Goal: Information Seeking & Learning: Check status

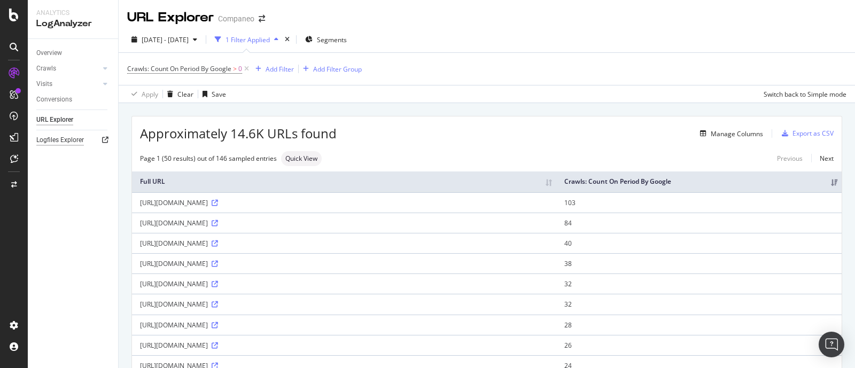
scroll to position [133, 0]
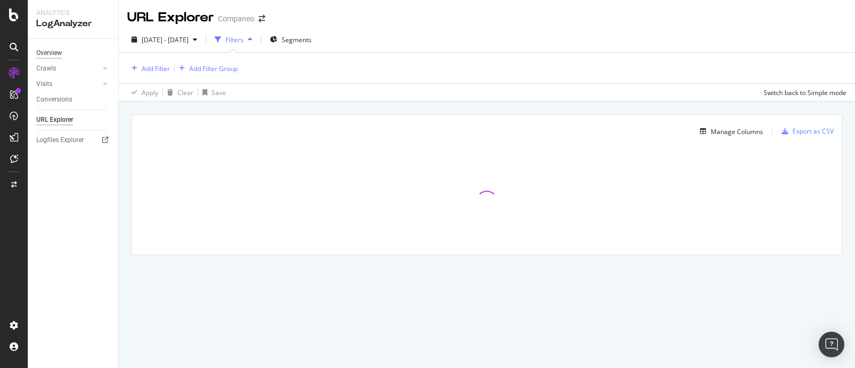
click at [56, 49] on div "Overview" at bounding box center [49, 53] width 26 height 11
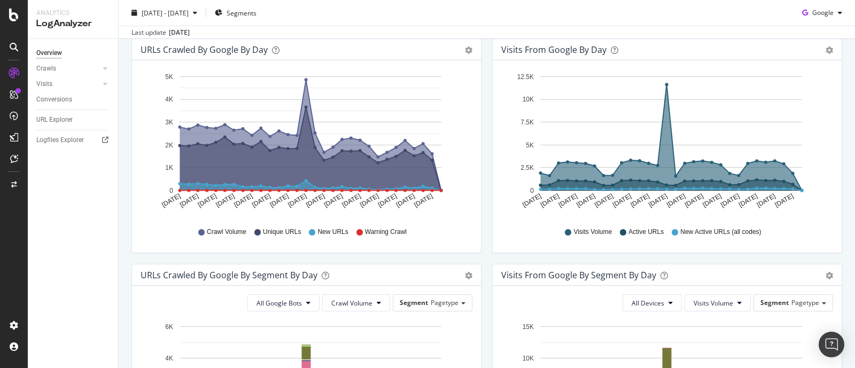
scroll to position [140, 0]
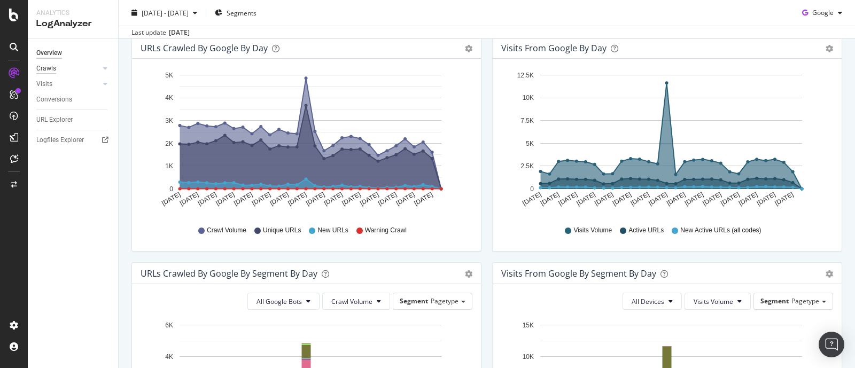
click at [51, 69] on div "Crawls" at bounding box center [46, 68] width 20 height 11
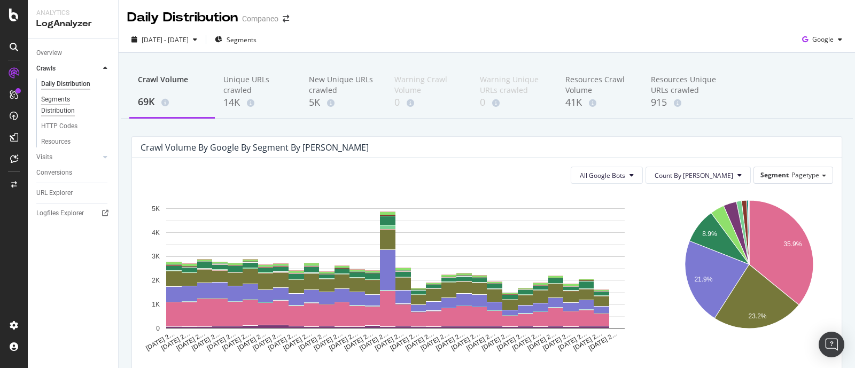
click at [60, 109] on div "Segments Distribution" at bounding box center [70, 105] width 59 height 22
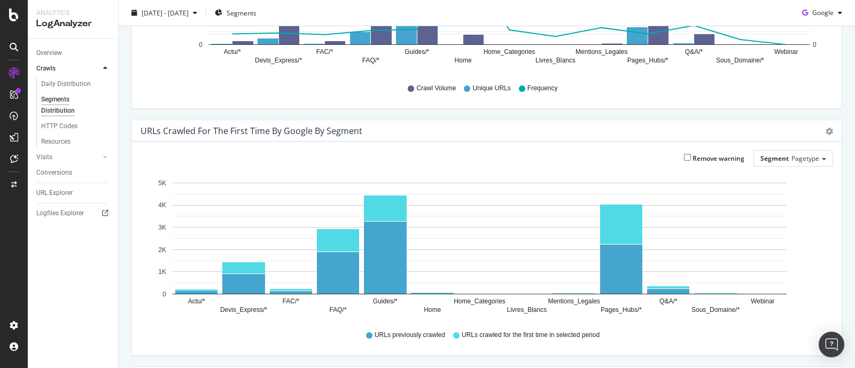
scroll to position [173, 0]
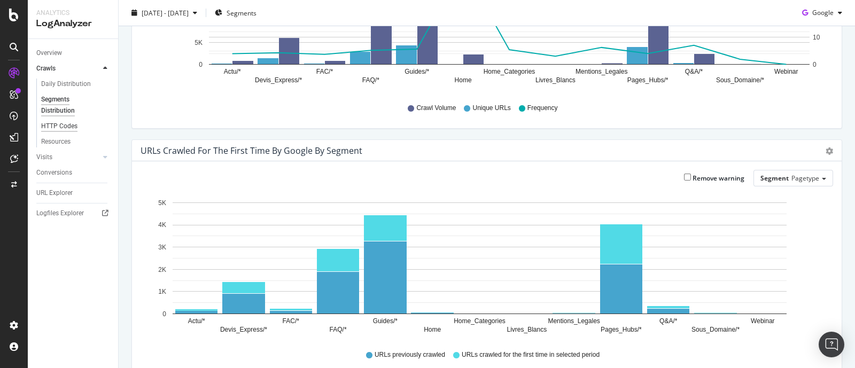
click at [60, 121] on div "HTTP Codes" at bounding box center [59, 126] width 36 height 11
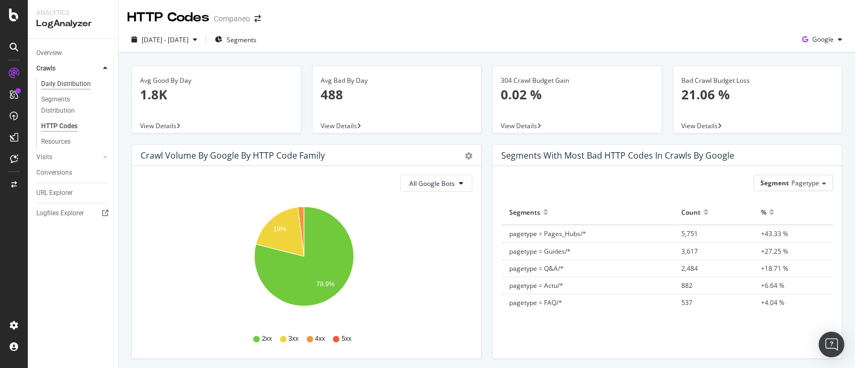
click at [56, 79] on div "Daily Distribution" at bounding box center [66, 84] width 50 height 11
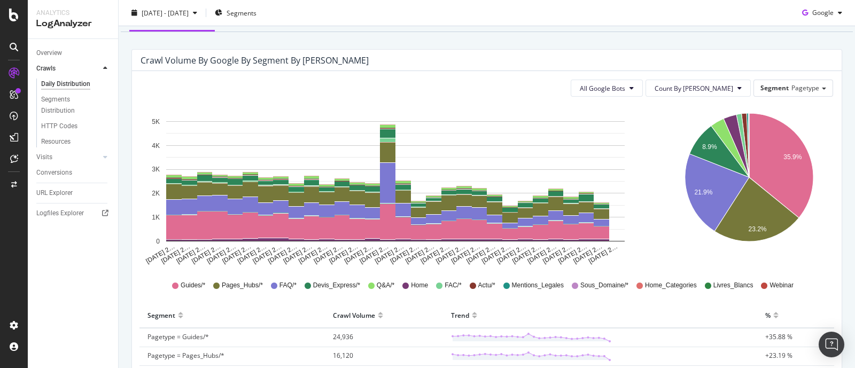
scroll to position [66, 0]
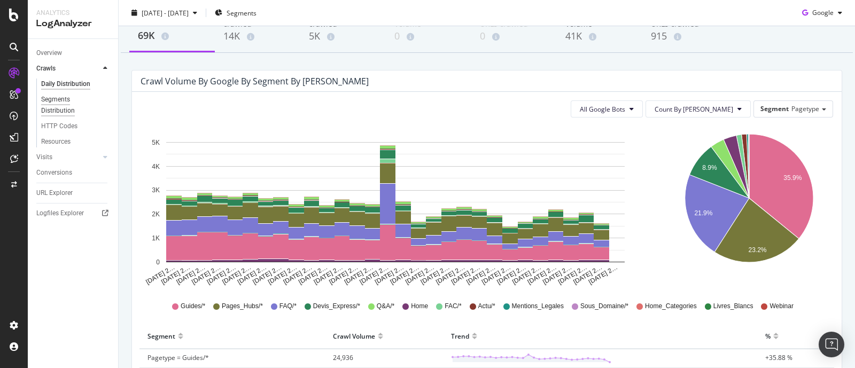
click at [42, 103] on div "Segments Distribution" at bounding box center [70, 105] width 59 height 22
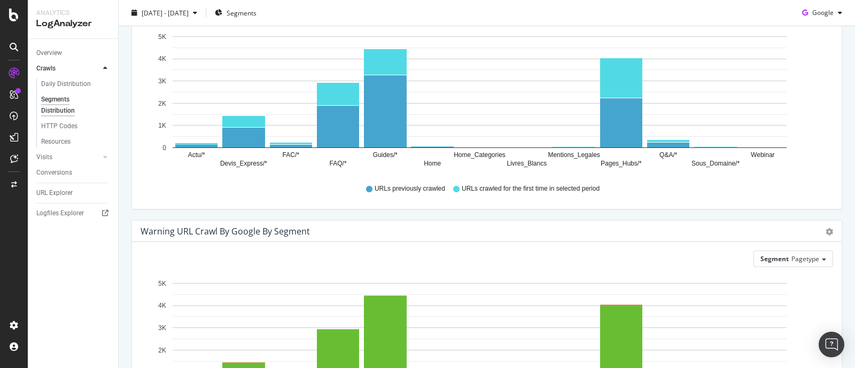
scroll to position [475, 0]
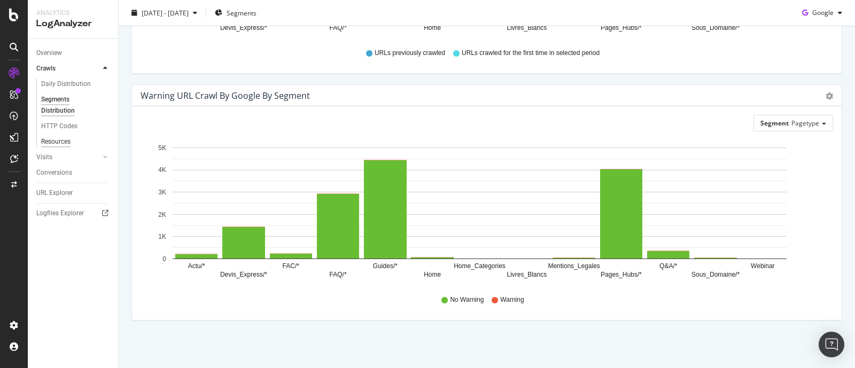
click at [61, 144] on div "Resources" at bounding box center [55, 141] width 29 height 11
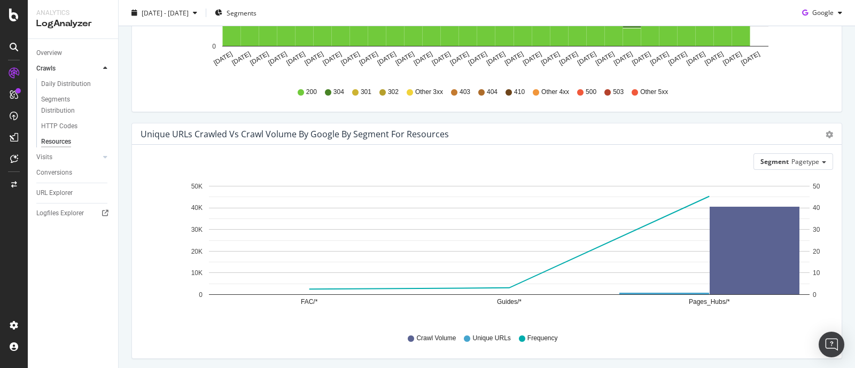
scroll to position [248, 0]
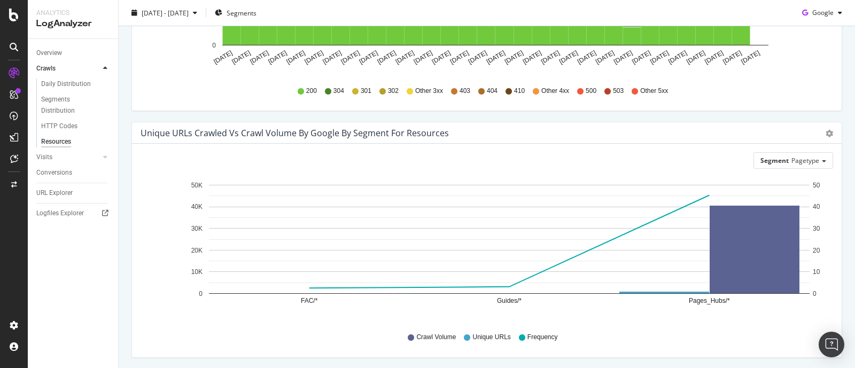
drag, startPoint x: 844, startPoint y: 186, endPoint x: 847, endPoint y: 158, distance: 29.0
click at [847, 158] on div "Resources Companeo 2025 Sep. 13th - Oct. 12th Segments Google Avg Crawl Volume …" at bounding box center [487, 184] width 736 height 368
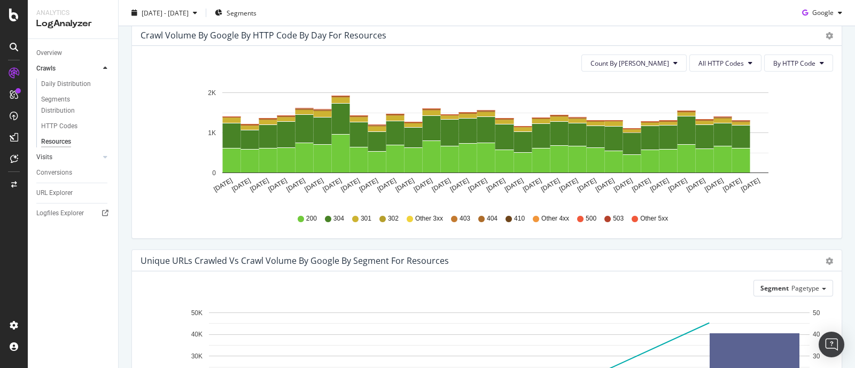
click at [57, 154] on link "Visits" at bounding box center [68, 157] width 64 height 11
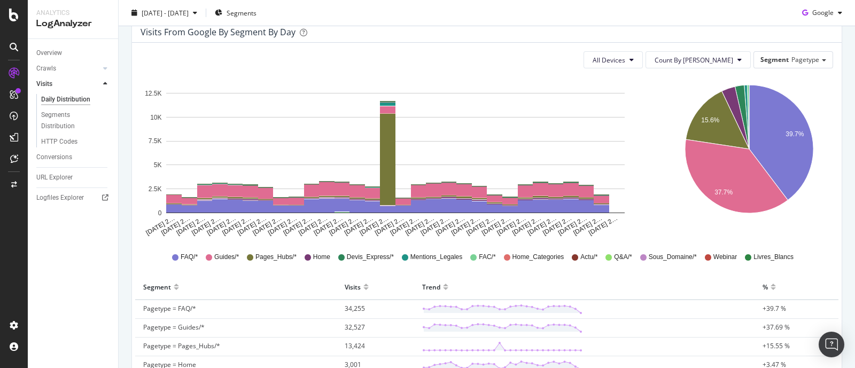
scroll to position [133, 0]
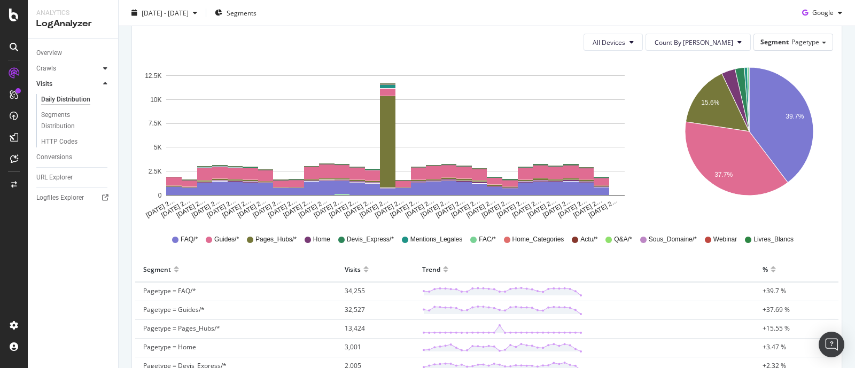
click at [104, 70] on icon at bounding box center [105, 68] width 4 height 6
click at [125, 248] on div "Visits 86K Active URLs 7K New Active URLs (all codes) 5K Warning Visits 0 Warni…" at bounding box center [487, 265] width 736 height 691
click at [63, 89] on div "Daily Distribution" at bounding box center [66, 84] width 50 height 11
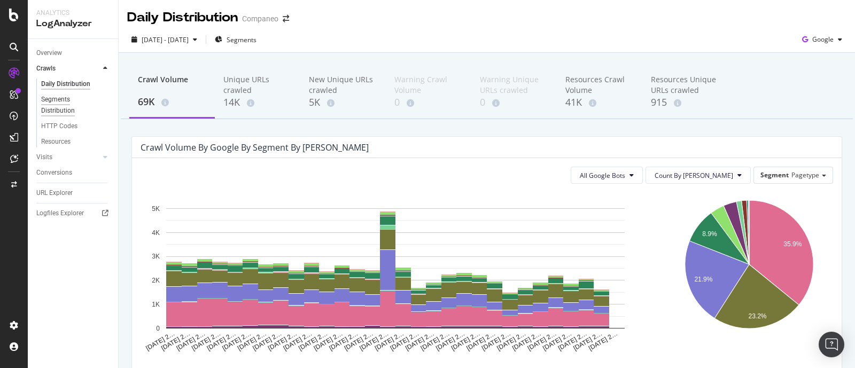
click at [58, 111] on div "Segments Distribution" at bounding box center [70, 105] width 59 height 22
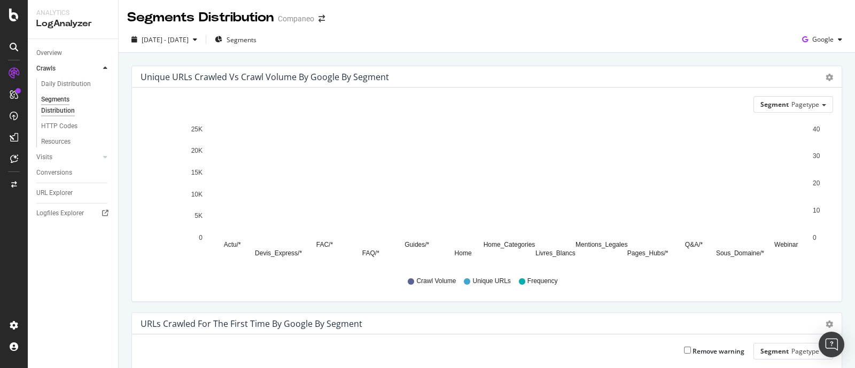
scroll to position [200, 0]
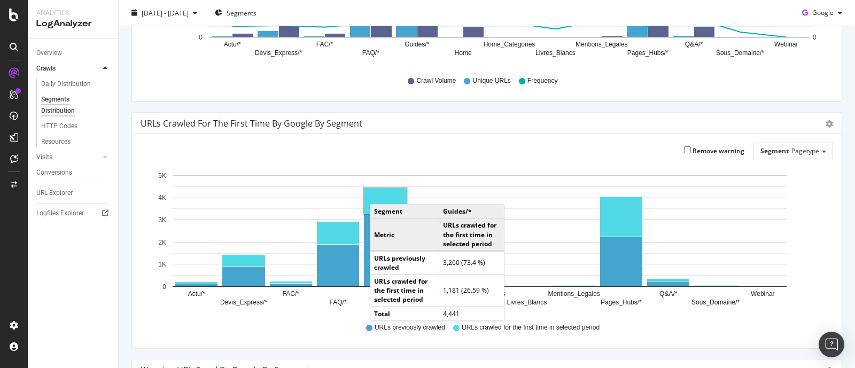
click at [382, 192] on rect "A chart." at bounding box center [385, 201] width 43 height 26
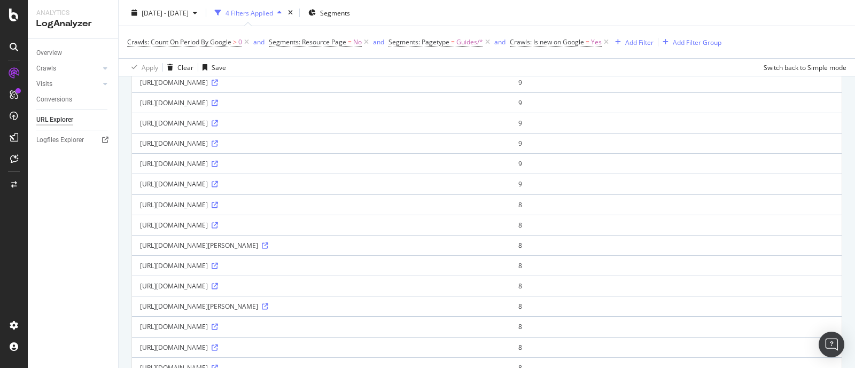
scroll to position [267, 0]
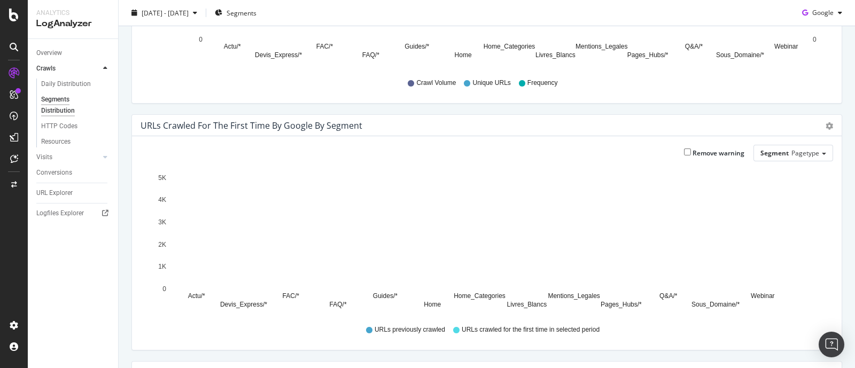
scroll to position [267, 0]
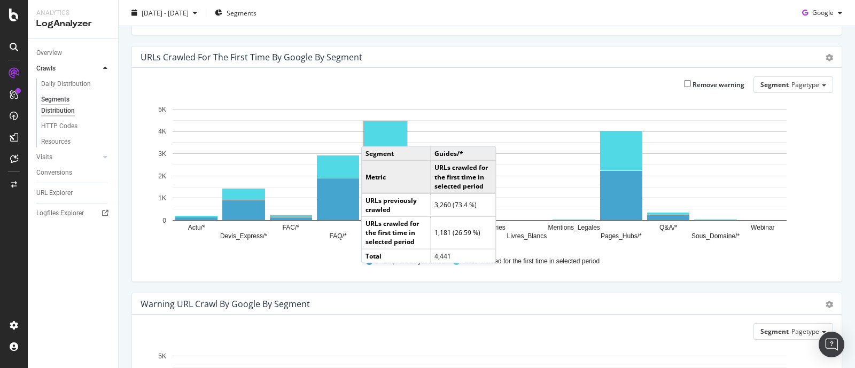
click at [372, 135] on rect "A chart." at bounding box center [385, 135] width 43 height 26
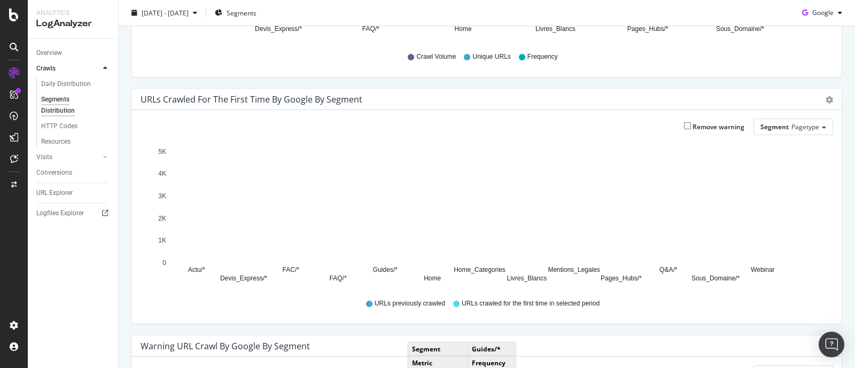
scroll to position [334, 0]
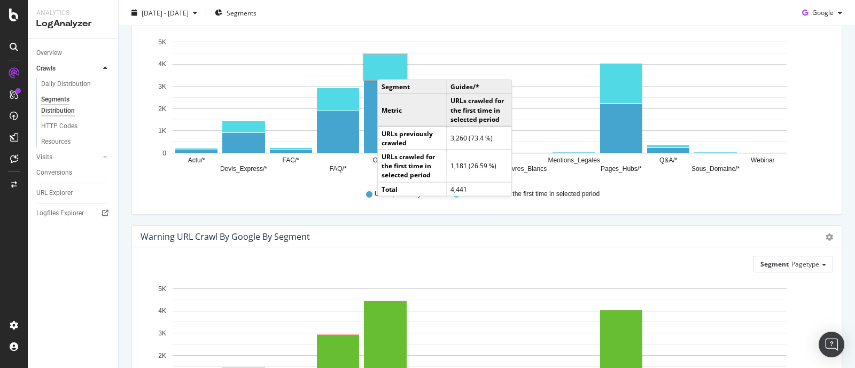
click at [388, 68] on rect "A chart." at bounding box center [385, 68] width 43 height 26
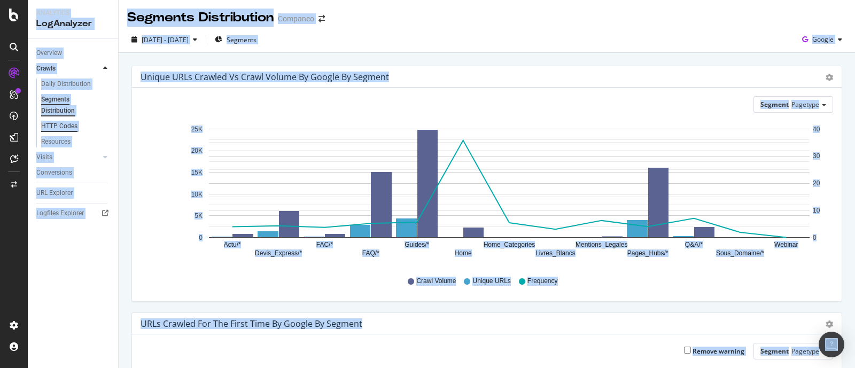
click at [50, 128] on div "HTTP Codes" at bounding box center [59, 126] width 36 height 11
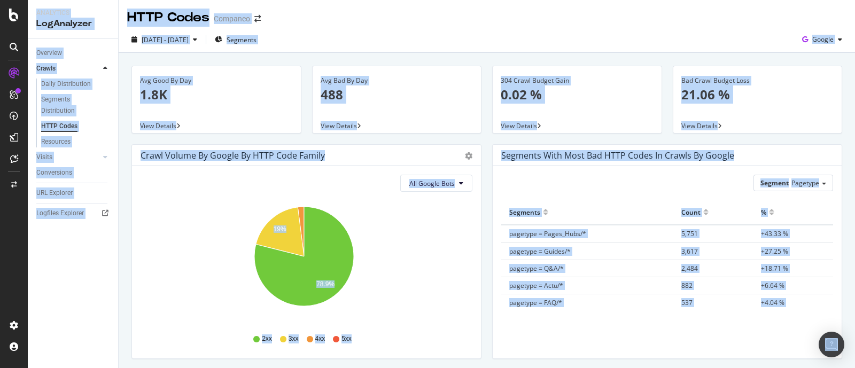
click at [487, 196] on div "Segments with most bad HTTP codes in Crawls by google Segment Pagetype Hold CTR…" at bounding box center [667, 257] width 361 height 226
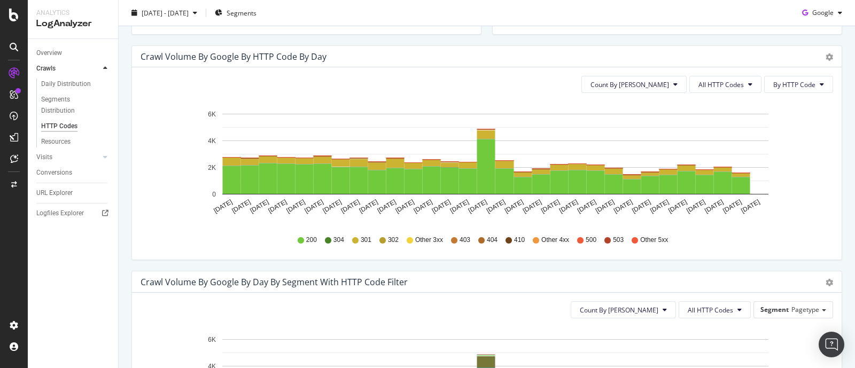
scroll to position [401, 0]
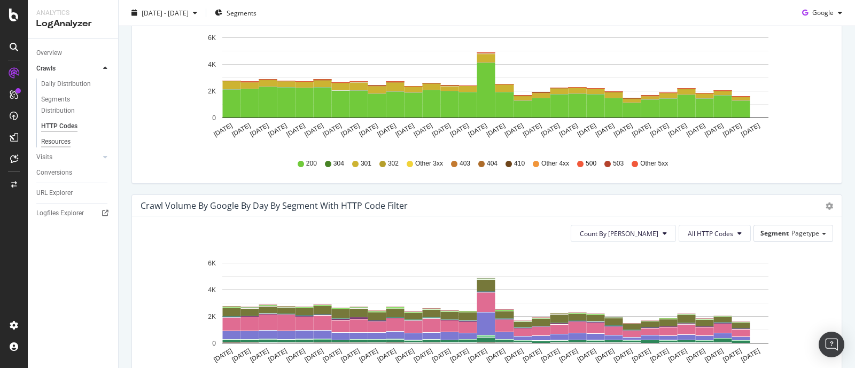
click at [51, 141] on div "Resources" at bounding box center [55, 141] width 29 height 11
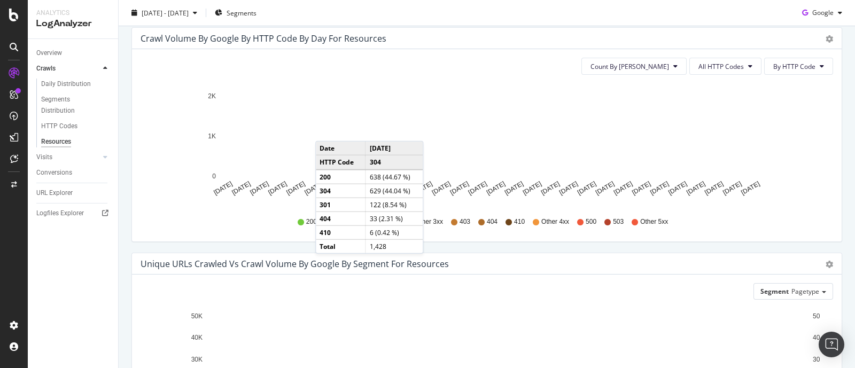
scroll to position [66, 0]
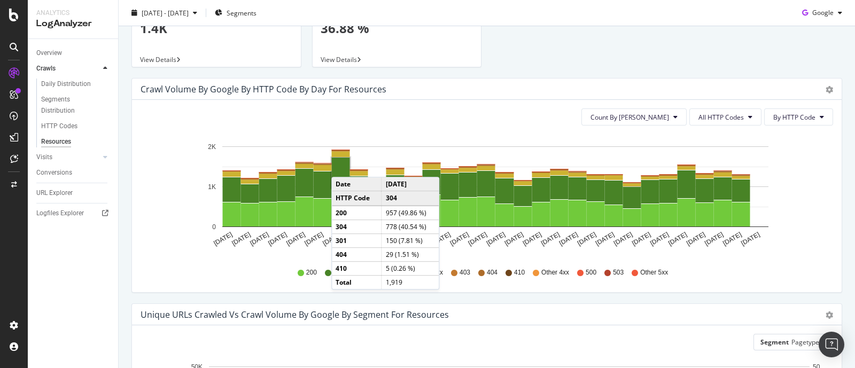
click at [342, 166] on rect "A chart." at bounding box center [341, 173] width 18 height 30
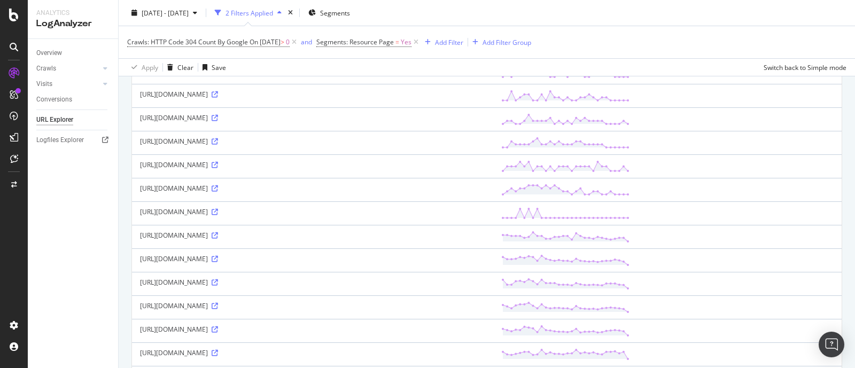
scroll to position [523, 0]
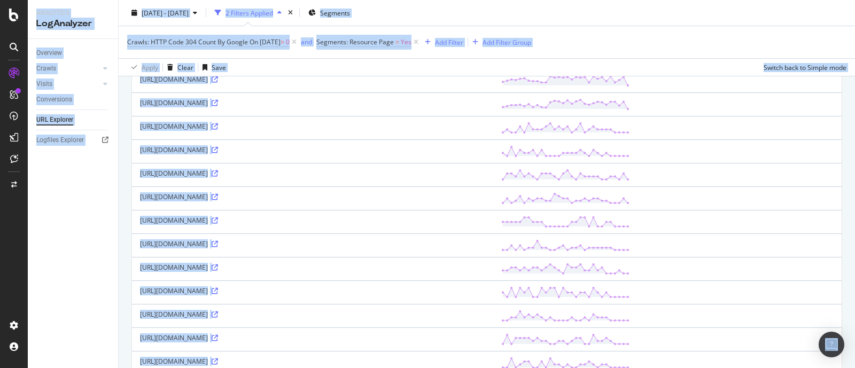
click at [24, 274] on div at bounding box center [14, 191] width 26 height 252
click at [84, 231] on div "Overview Crawls Daily Distribution Segments Distribution HTTP Codes Resources V…" at bounding box center [73, 203] width 90 height 329
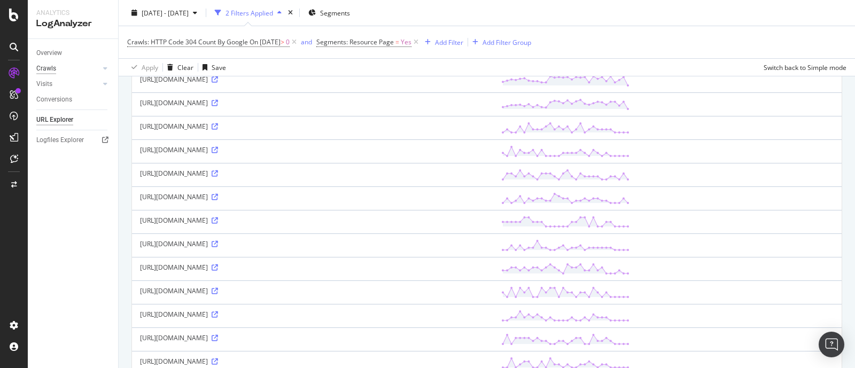
click at [43, 65] on div "Crawls" at bounding box center [46, 68] width 20 height 11
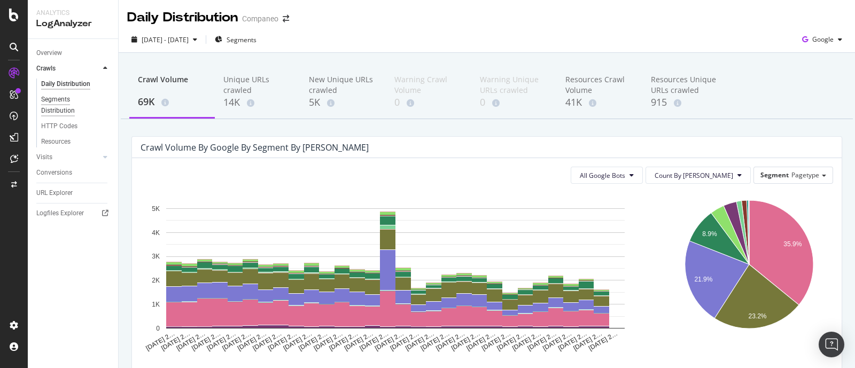
click at [65, 102] on div "Segments Distribution" at bounding box center [70, 105] width 59 height 22
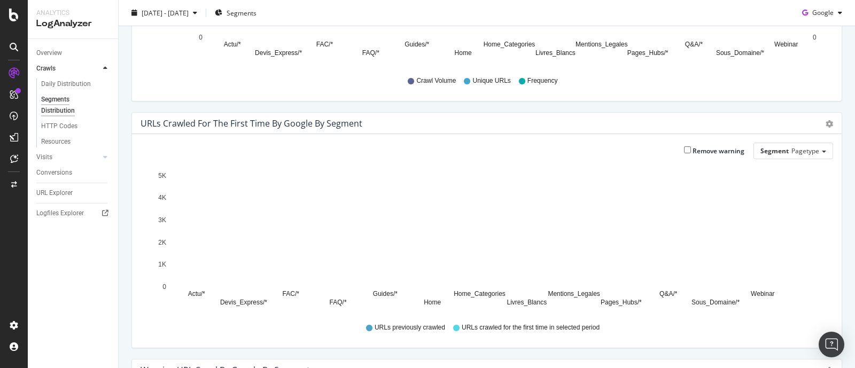
scroll to position [267, 0]
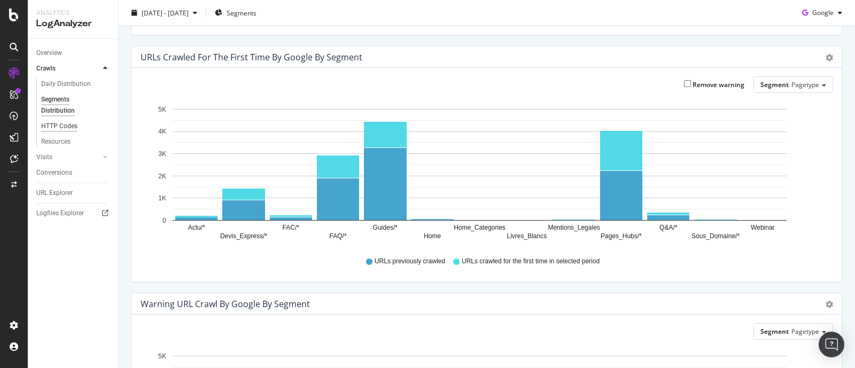
click at [64, 126] on div "HTTP Codes" at bounding box center [59, 126] width 36 height 11
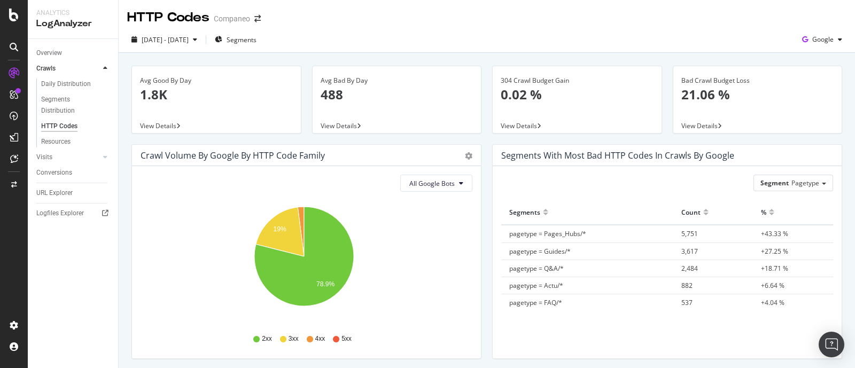
scroll to position [66, 0]
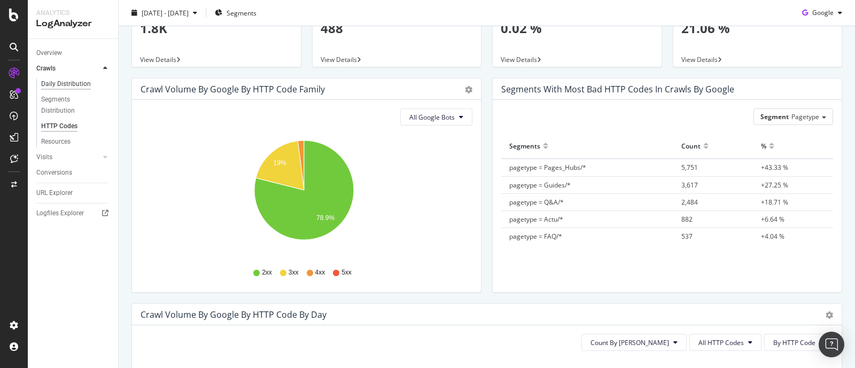
click at [63, 81] on div "Daily Distribution" at bounding box center [66, 84] width 50 height 11
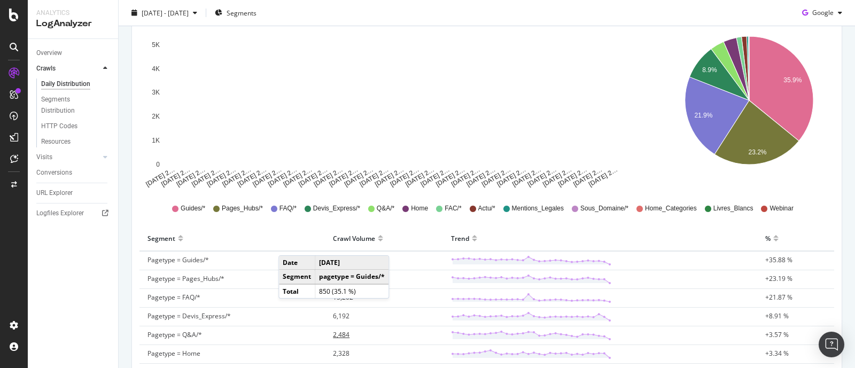
scroll to position [133, 0]
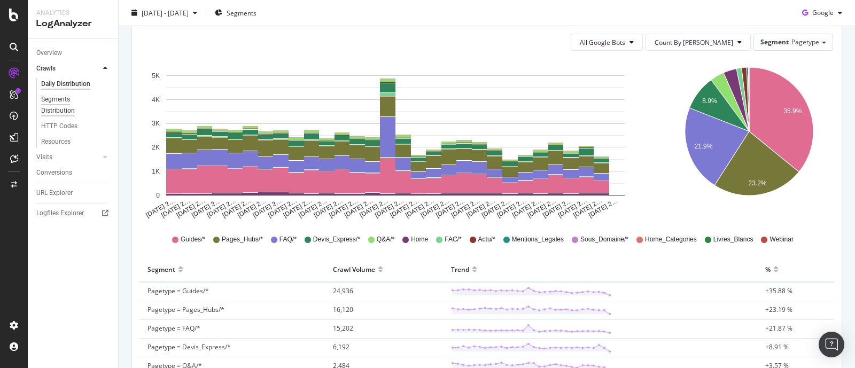
click at [44, 102] on div "Segments Distribution" at bounding box center [70, 105] width 59 height 22
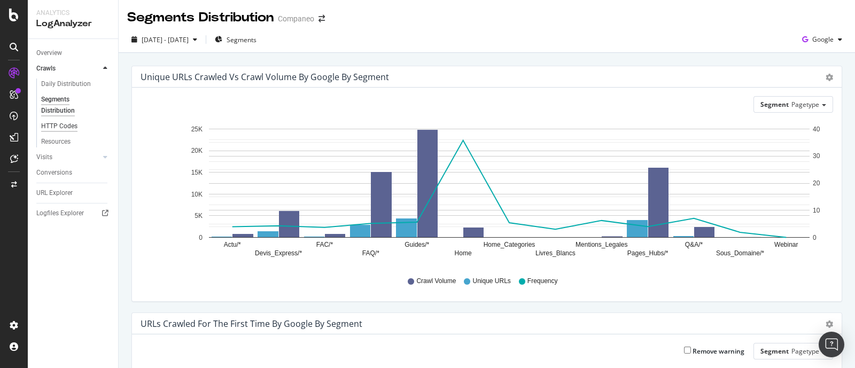
click at [58, 125] on div "HTTP Codes" at bounding box center [59, 126] width 36 height 11
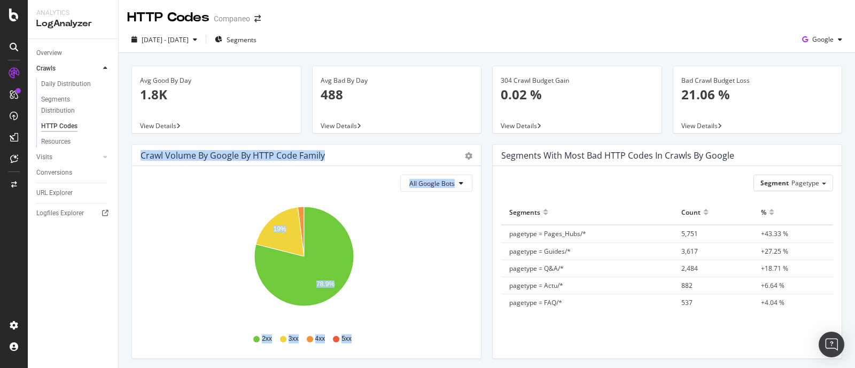
drag, startPoint x: 138, startPoint y: 157, endPoint x: 352, endPoint y: 344, distance: 284.4
click at [352, 344] on div "Crawl Volume by google by HTTP Code Family Pie Table All Google Bots Hold CTRL …" at bounding box center [306, 251] width 350 height 215
copy div "Crawl Volume by google by HTTP Code Family Pie Table All Google Bots Hold CTRL …"
click at [43, 140] on div "Resources" at bounding box center [55, 141] width 29 height 11
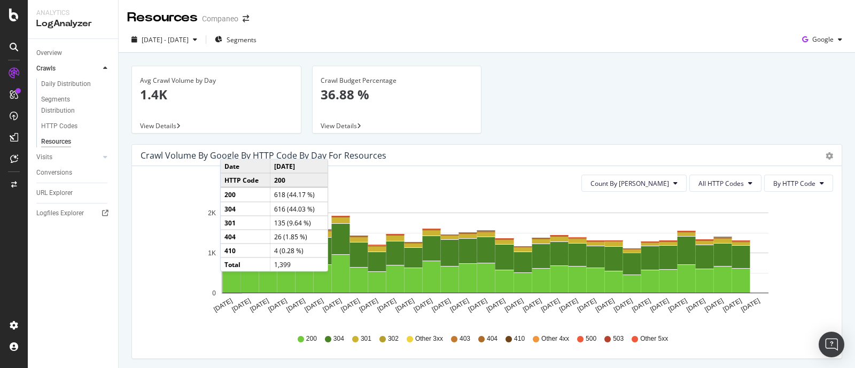
drag, startPoint x: 224, startPoint y: 286, endPoint x: 229, endPoint y: 283, distance: 5.8
click at [229, 283] on rect "A chart." at bounding box center [232, 281] width 18 height 24
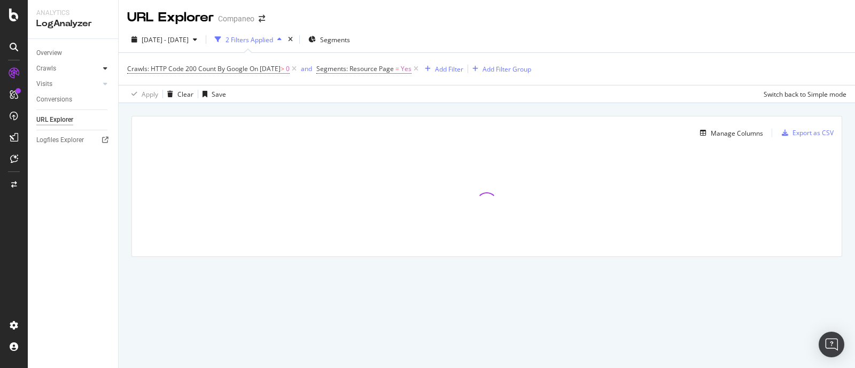
click at [105, 72] on div at bounding box center [105, 68] width 11 height 11
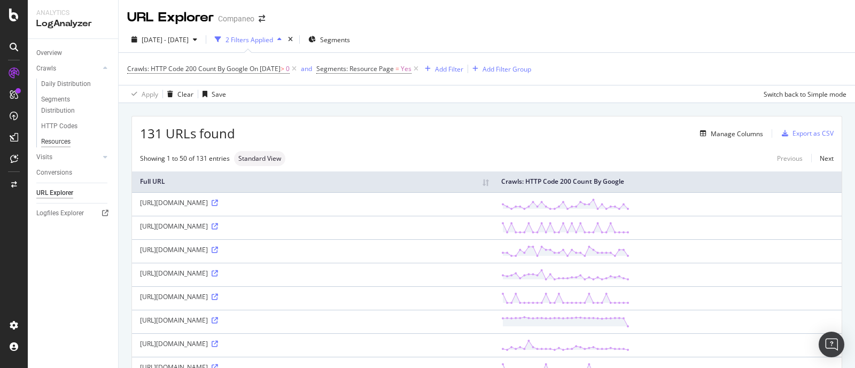
click at [57, 145] on div "Resources" at bounding box center [55, 141] width 29 height 11
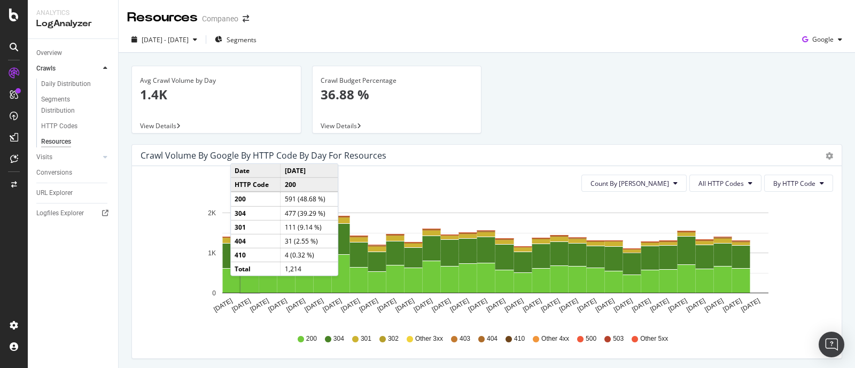
click at [342, 95] on p "36.88 %" at bounding box center [397, 95] width 153 height 18
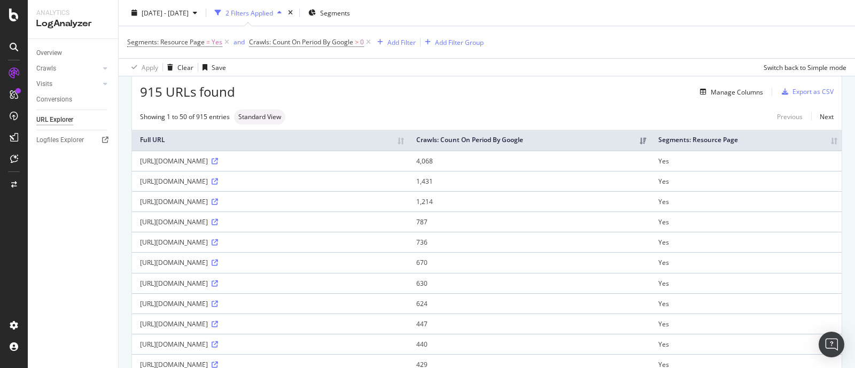
scroll to position [66, 0]
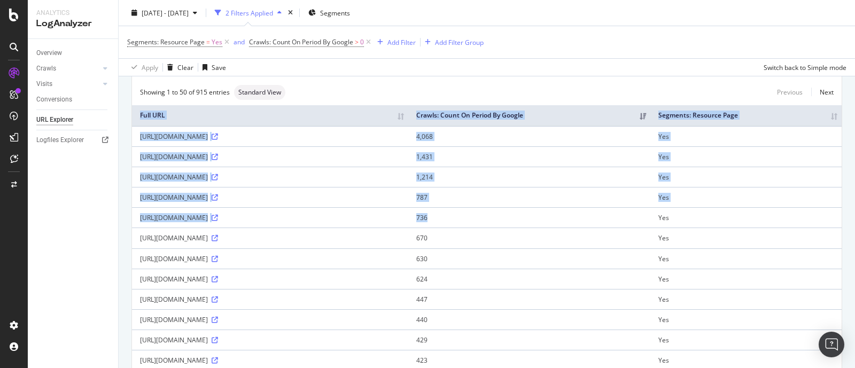
drag, startPoint x: 604, startPoint y: 213, endPoint x: 852, endPoint y: 199, distance: 248.4
click at [854, 200] on div "URL Explorer Companeo 2025 Sep. 13th - Oct. 12th 2 Filters Applied Segments Seg…" at bounding box center [487, 184] width 736 height 368
click at [103, 66] on icon at bounding box center [105, 68] width 4 height 6
click at [56, 145] on div "Resources" at bounding box center [55, 141] width 29 height 11
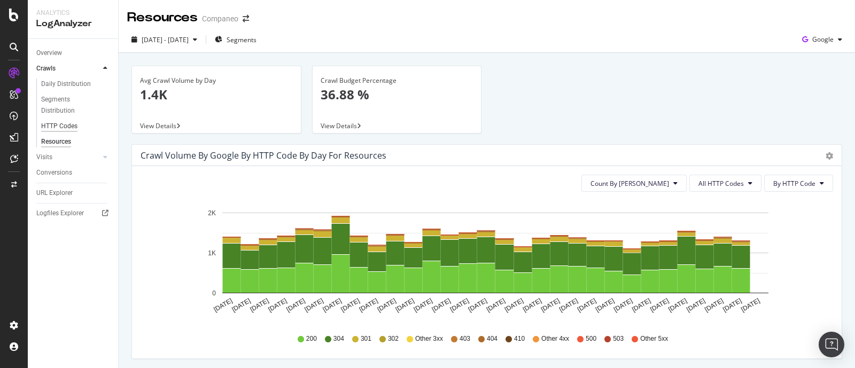
click at [55, 127] on div "HTTP Codes" at bounding box center [59, 126] width 36 height 11
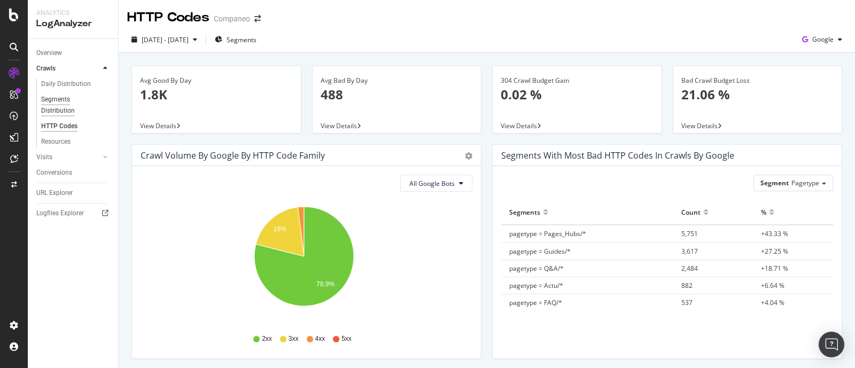
click at [65, 111] on div "Segments Distribution" at bounding box center [70, 105] width 59 height 22
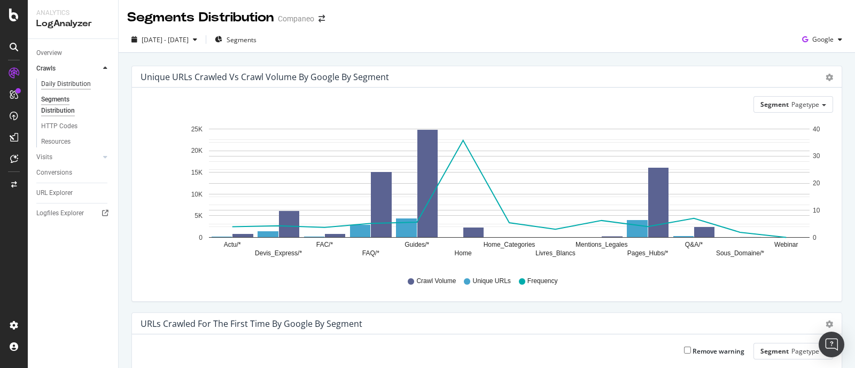
click at [69, 84] on div "Daily Distribution" at bounding box center [66, 84] width 50 height 11
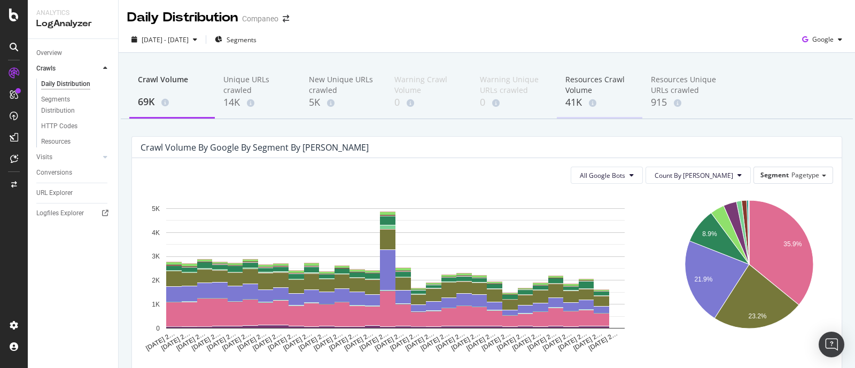
click at [568, 84] on div "Resources Crawl Volume" at bounding box center [599, 84] width 68 height 21
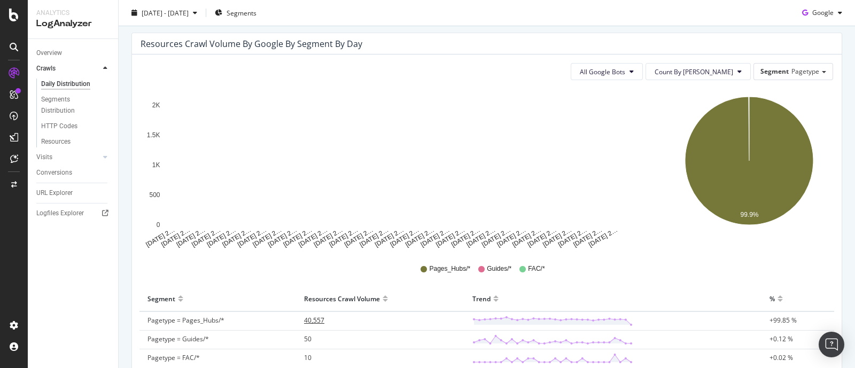
scroll to position [121, 0]
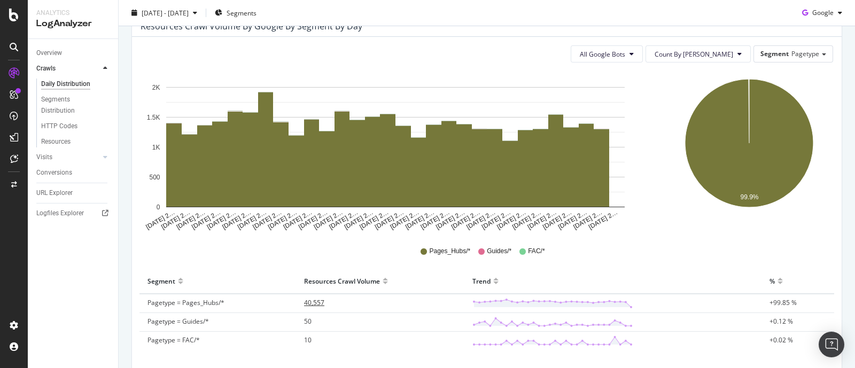
click at [308, 306] on span "40,557" at bounding box center [314, 302] width 20 height 9
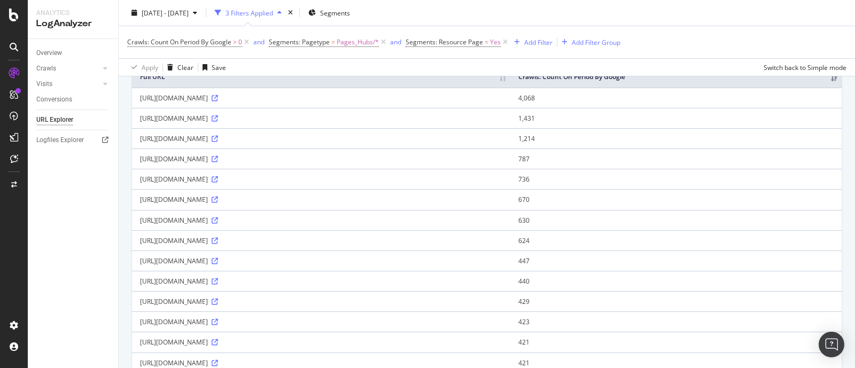
scroll to position [133, 0]
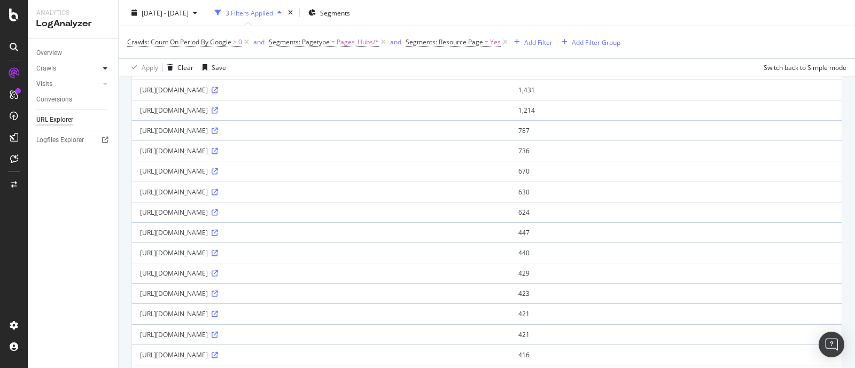
click at [106, 68] on icon at bounding box center [105, 68] width 4 height 6
click at [51, 137] on div "Resources" at bounding box center [55, 141] width 29 height 11
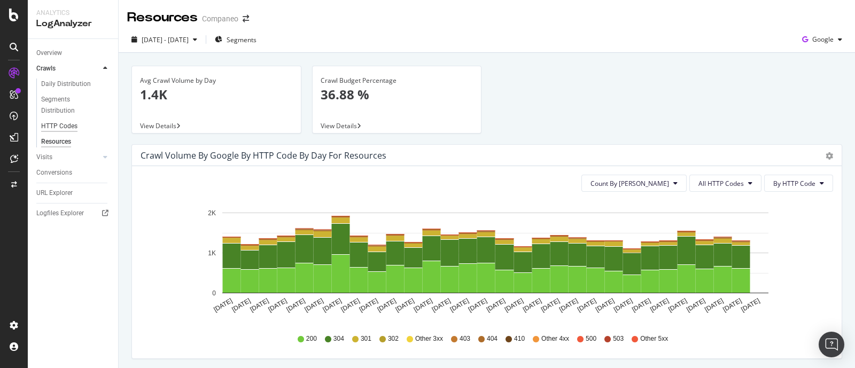
click at [58, 124] on div "HTTP Codes" at bounding box center [59, 126] width 36 height 11
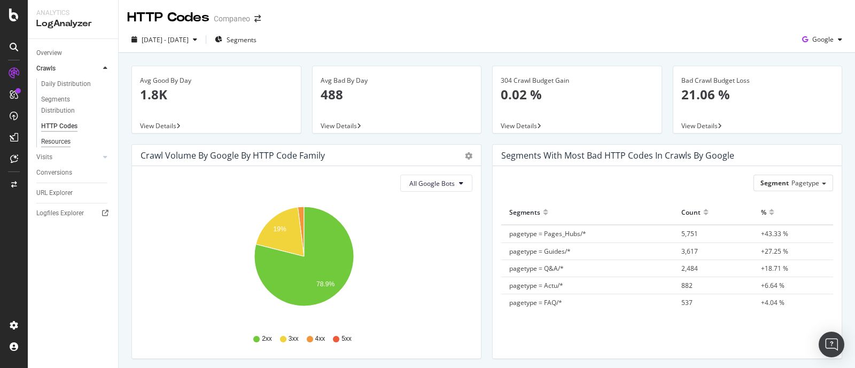
click at [52, 145] on div "Resources" at bounding box center [55, 141] width 29 height 11
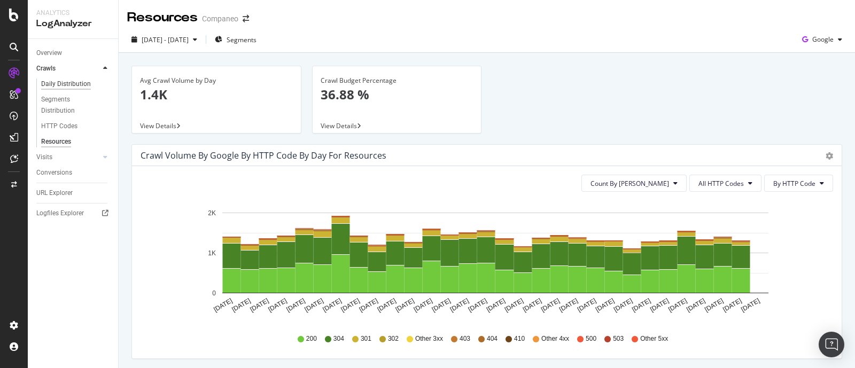
click at [62, 84] on div "Daily Distribution" at bounding box center [66, 84] width 50 height 11
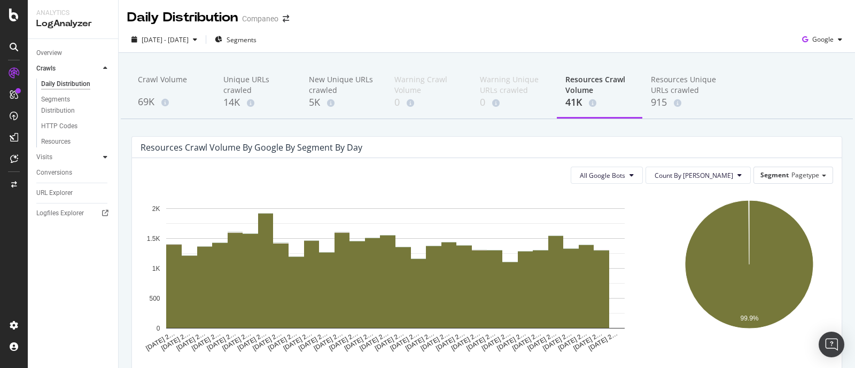
click at [102, 160] on div at bounding box center [105, 157] width 11 height 11
click at [37, 83] on div "Visits" at bounding box center [44, 84] width 16 height 11
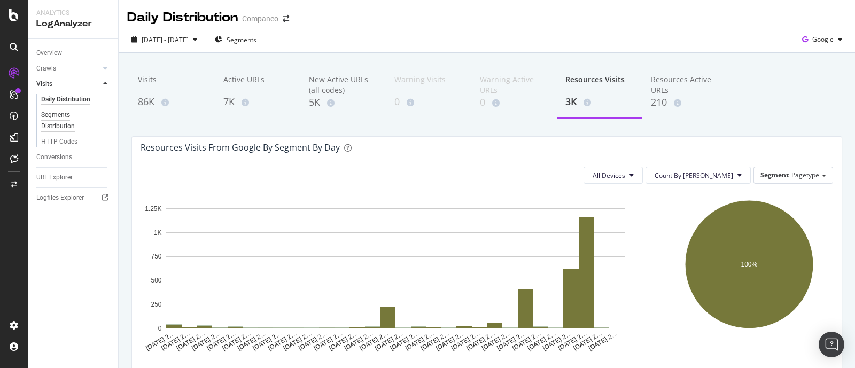
click at [67, 129] on div "Segments Distribution" at bounding box center [70, 121] width 59 height 22
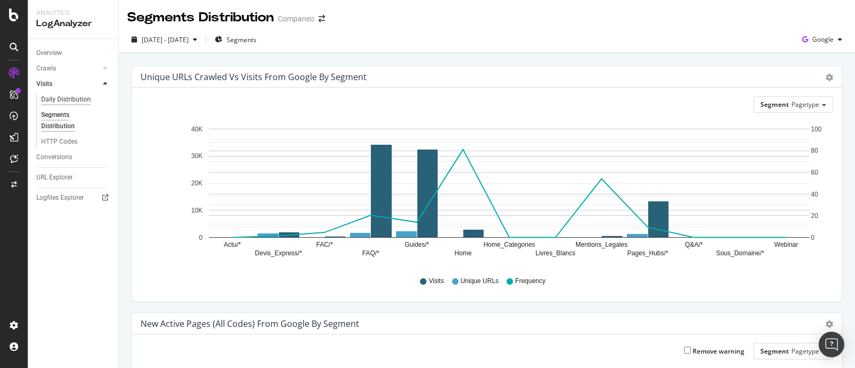
click at [61, 94] on div "Daily Distribution" at bounding box center [66, 99] width 50 height 11
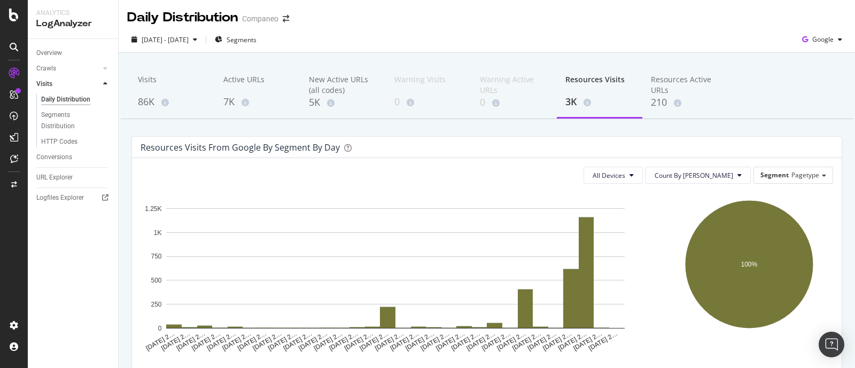
click at [80, 98] on div "Daily Distribution" at bounding box center [65, 99] width 49 height 11
click at [53, 67] on div "Crawls" at bounding box center [46, 68] width 20 height 11
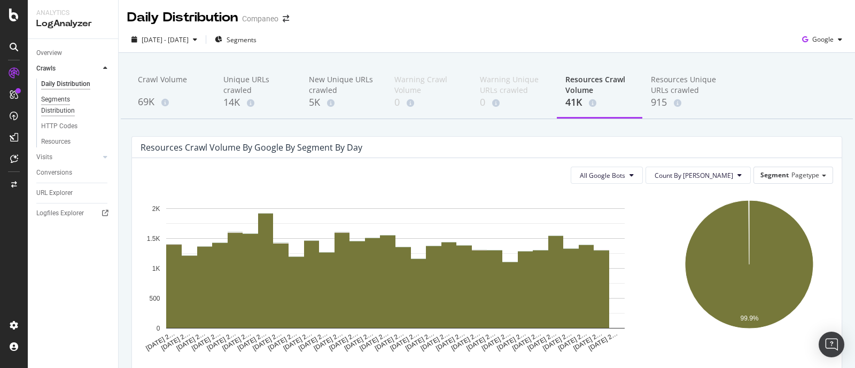
click at [64, 106] on div "Segments Distribution" at bounding box center [70, 105] width 59 height 22
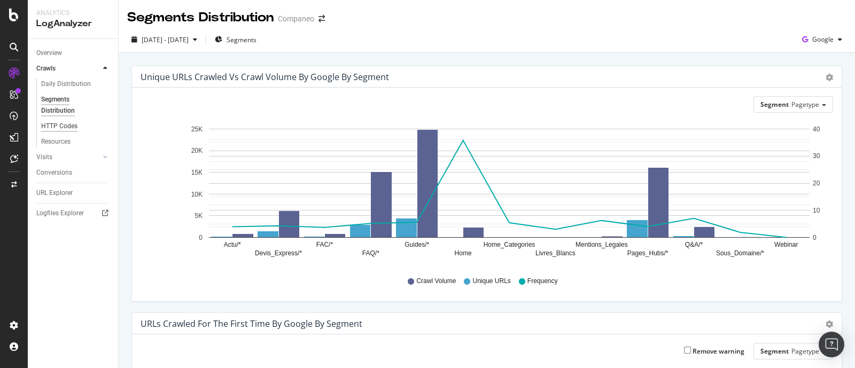
click at [50, 121] on div "HTTP Codes" at bounding box center [59, 126] width 36 height 11
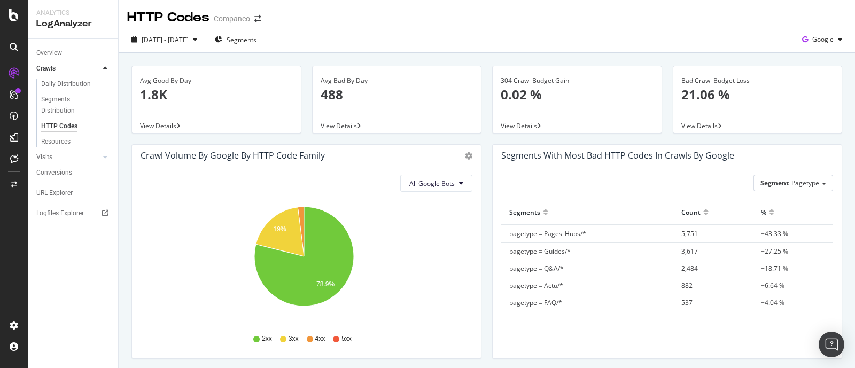
click at [681, 102] on p "21.06 %" at bounding box center [757, 95] width 153 height 18
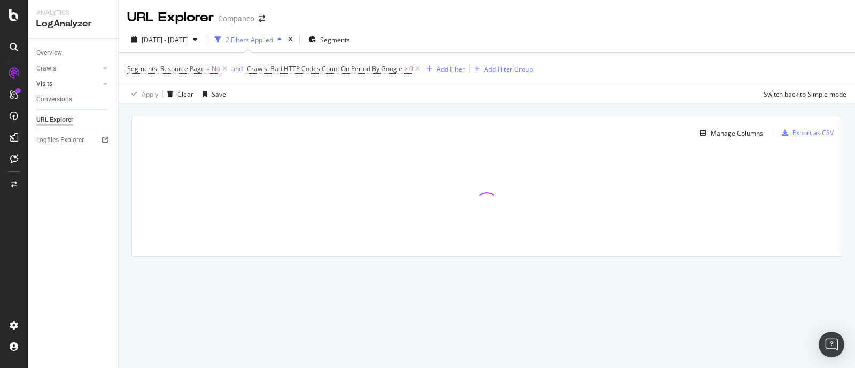
click at [85, 84] on link "Visits" at bounding box center [68, 84] width 64 height 11
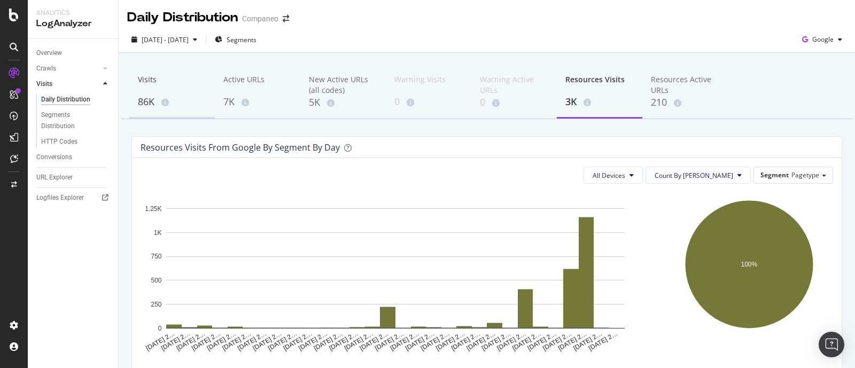
click at [145, 80] on div "Visits" at bounding box center [172, 84] width 68 height 20
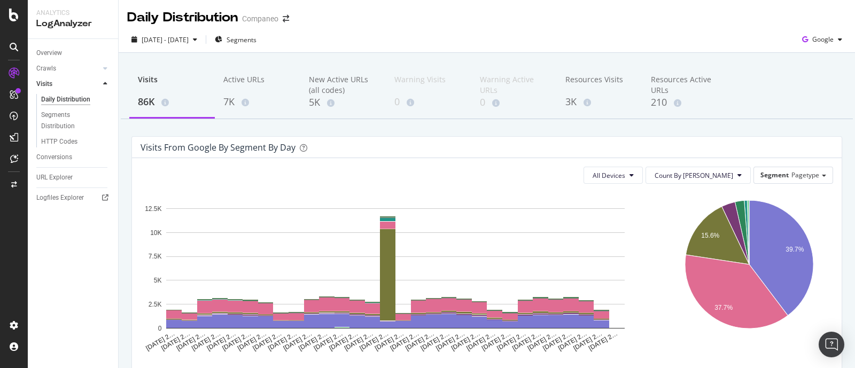
click at [99, 61] on div "Crawls" at bounding box center [77, 68] width 82 height 15
click at [99, 66] on div at bounding box center [94, 68] width 11 height 11
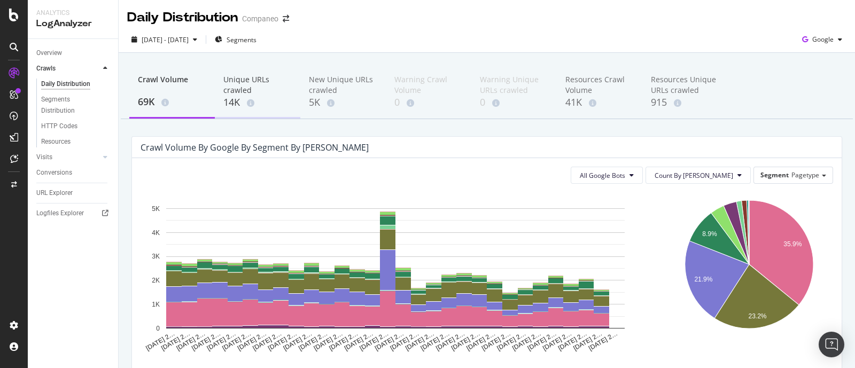
click at [225, 86] on div "Unique URLs crawled" at bounding box center [257, 84] width 68 height 21
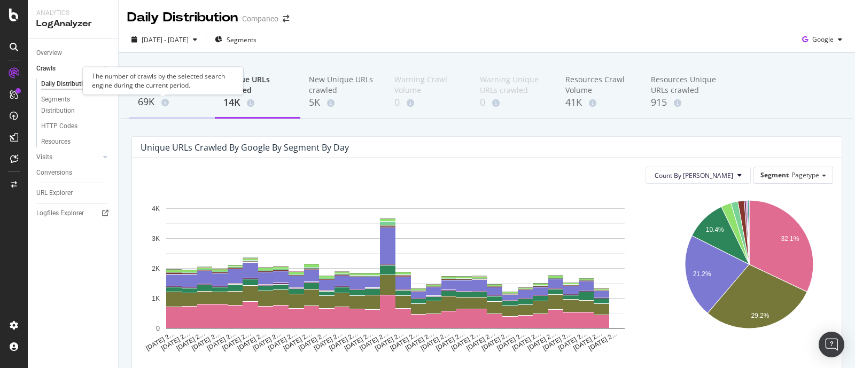
click at [156, 95] on div "69K" at bounding box center [172, 102] width 68 height 14
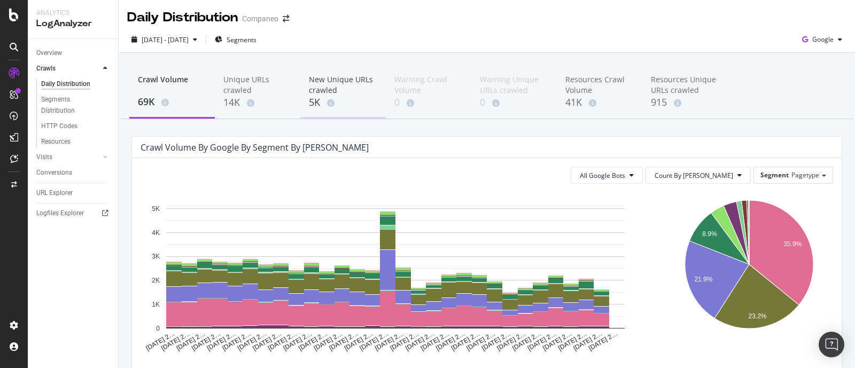
click at [343, 83] on div "New Unique URLs crawled" at bounding box center [343, 84] width 68 height 21
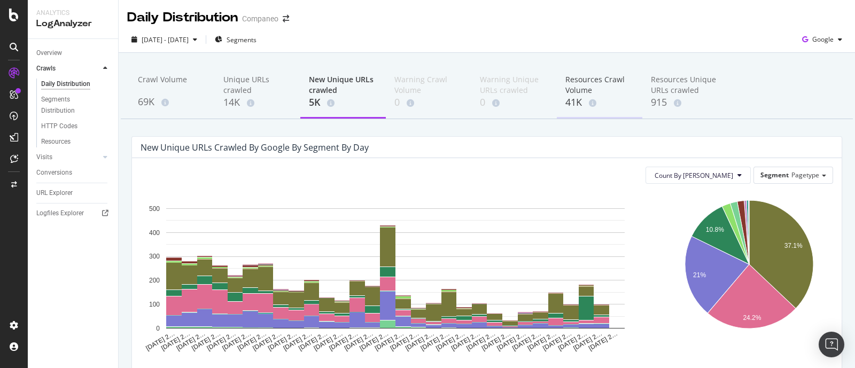
click at [574, 84] on div "Resources Crawl Volume" at bounding box center [599, 84] width 68 height 21
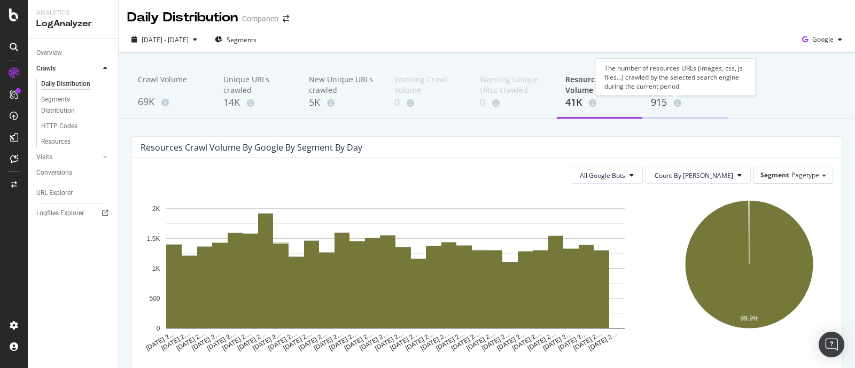
click at [670, 99] on span at bounding box center [676, 102] width 12 height 7
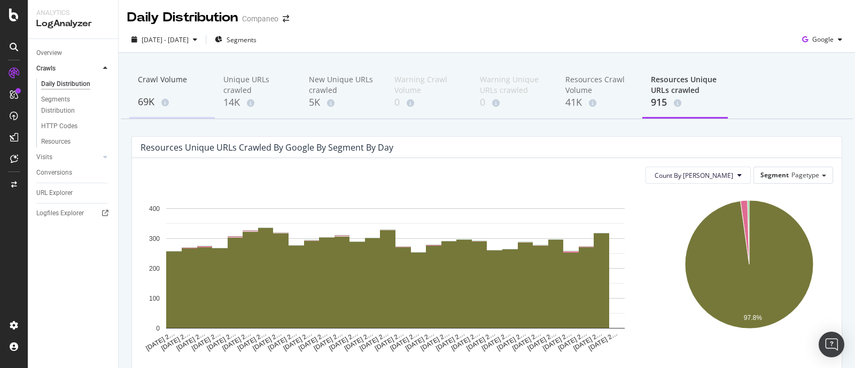
click at [153, 81] on div "Crawl Volume" at bounding box center [172, 84] width 68 height 20
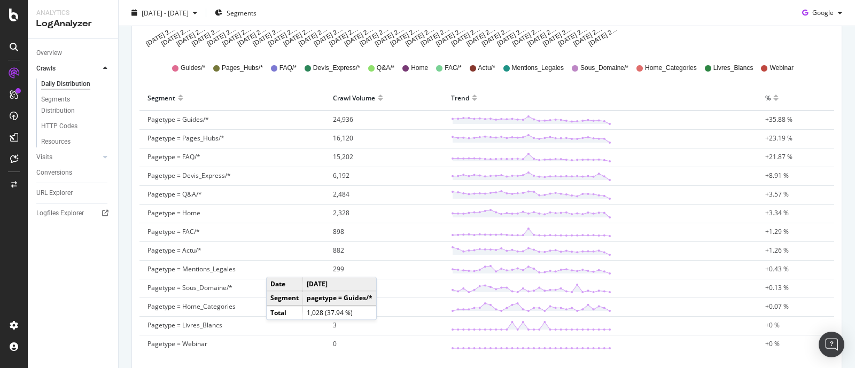
scroll to position [240, 0]
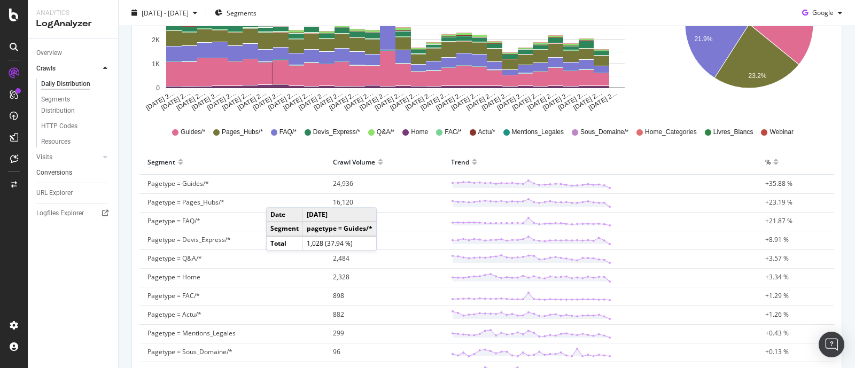
click at [83, 156] on link "Visits" at bounding box center [68, 157] width 64 height 11
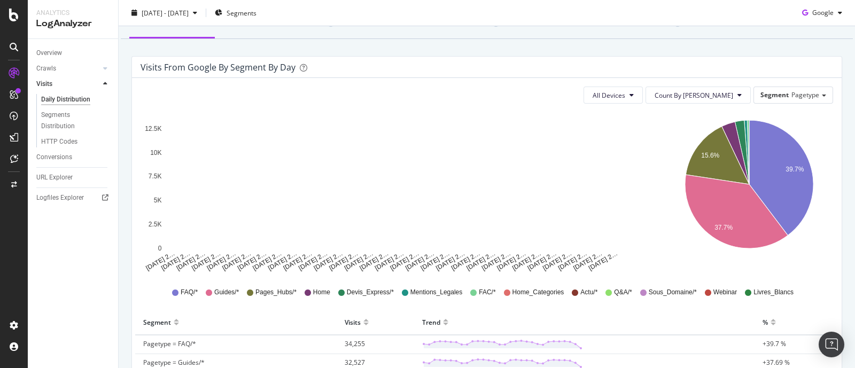
scroll to position [133, 0]
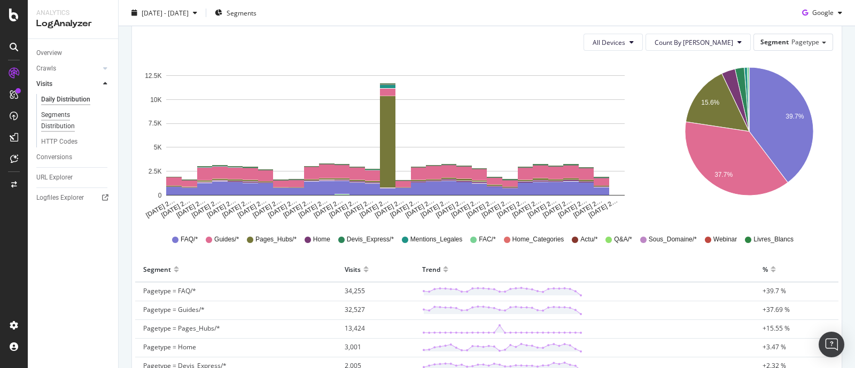
click at [64, 115] on div "Segments Distribution" at bounding box center [70, 121] width 59 height 22
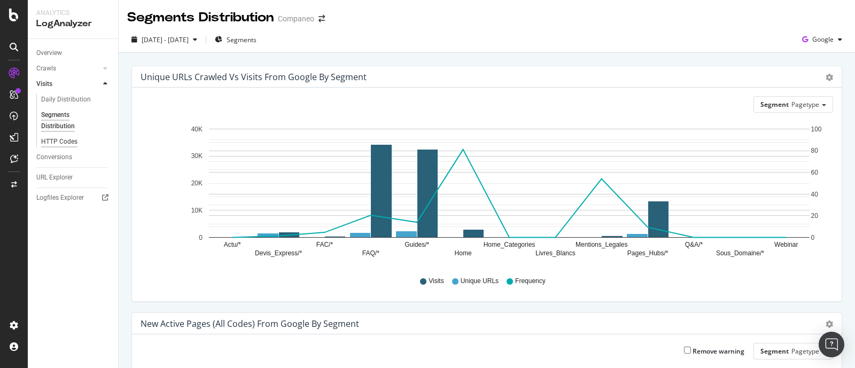
click at [60, 146] on div "HTTP Codes" at bounding box center [59, 141] width 36 height 11
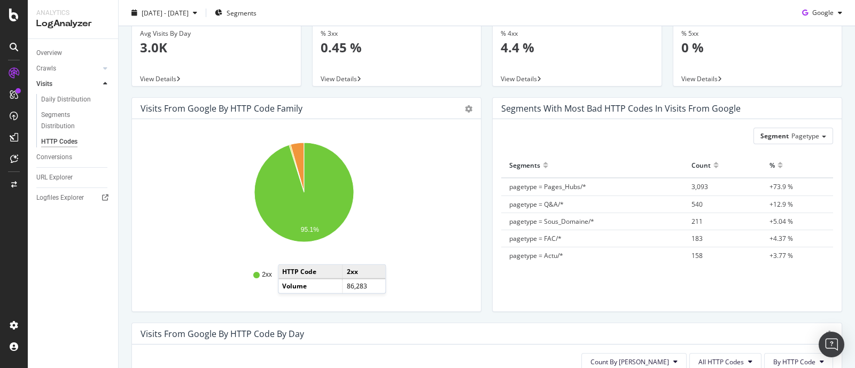
scroll to position [66, 0]
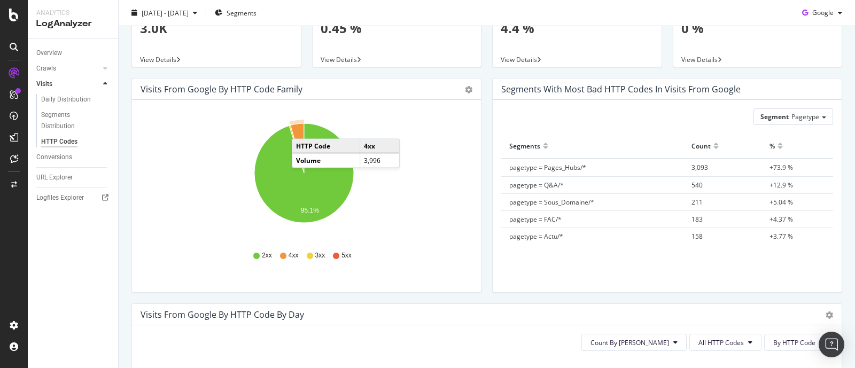
click at [302, 127] on icon "A chart." at bounding box center [297, 148] width 13 height 50
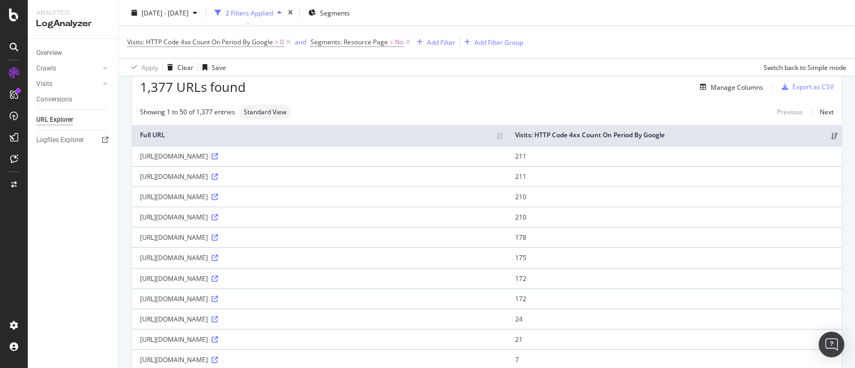
scroll to position [66, 0]
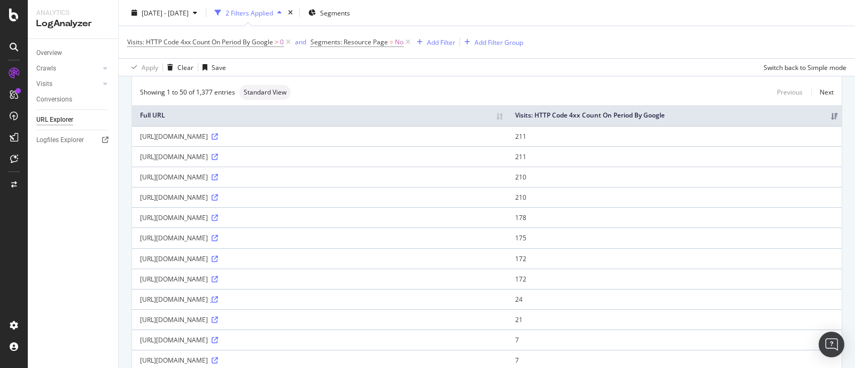
click at [218, 298] on icon at bounding box center [215, 300] width 6 height 6
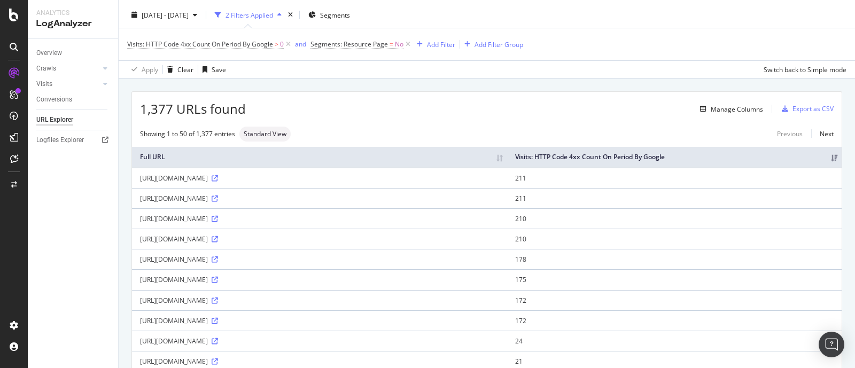
scroll to position [0, 0]
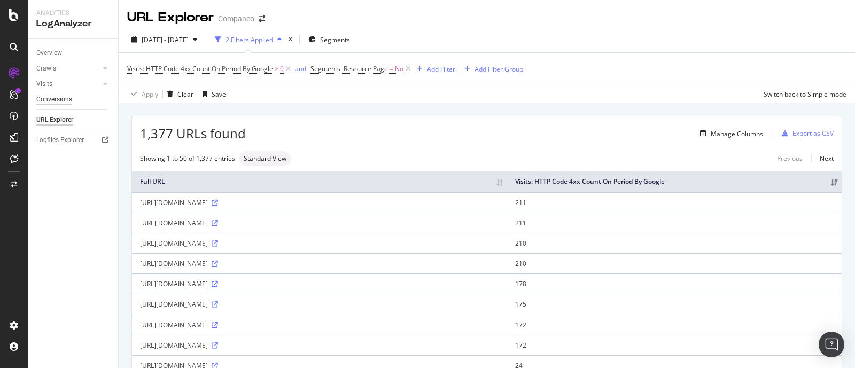
click at [43, 99] on div "Conversions" at bounding box center [54, 99] width 36 height 11
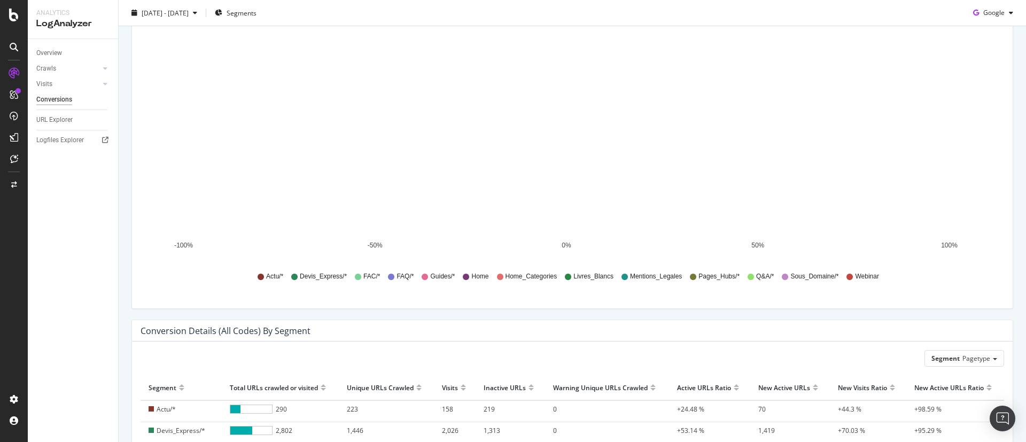
scroll to position [80, 0]
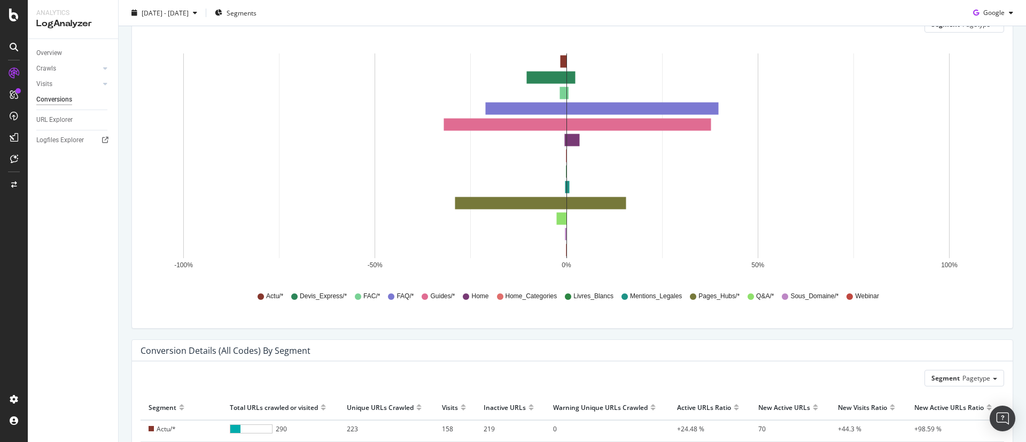
click at [117, 331] on div "Overview Crawls Daily Distribution Segments Distribution HTTP Codes Resources V…" at bounding box center [73, 240] width 90 height 403
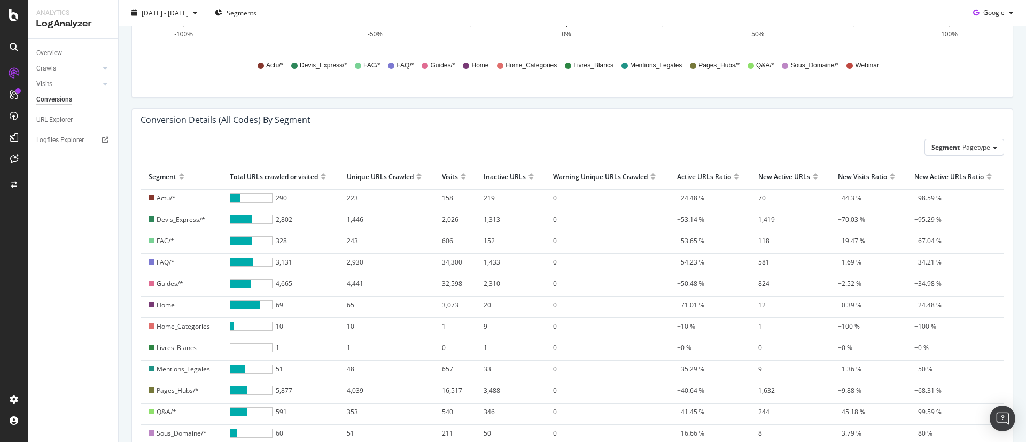
scroll to position [401, 0]
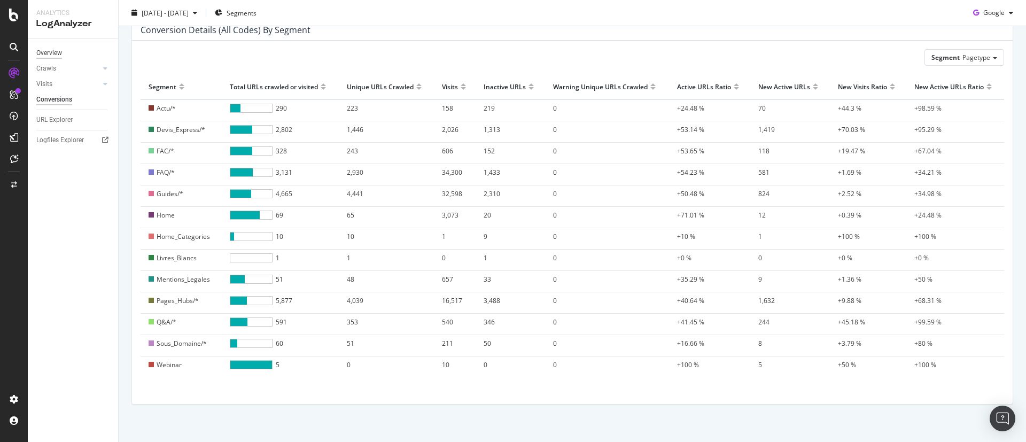
click at [53, 58] on div "Overview" at bounding box center [49, 53] width 26 height 11
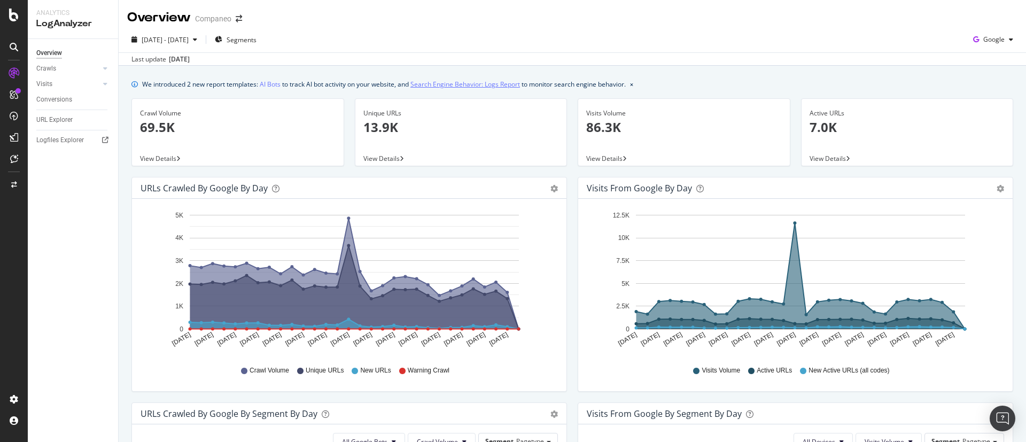
click at [488, 81] on link "Search Engine Behavior: Logs Report" at bounding box center [465, 84] width 110 height 11
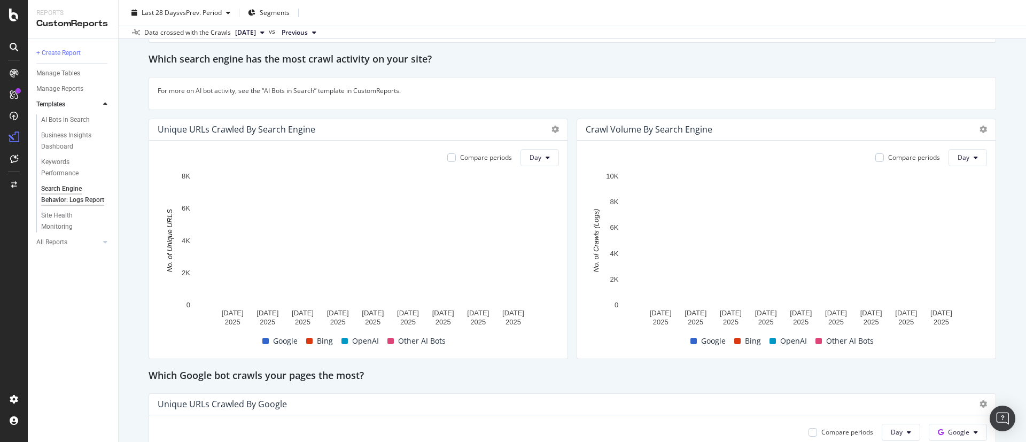
scroll to position [160, 0]
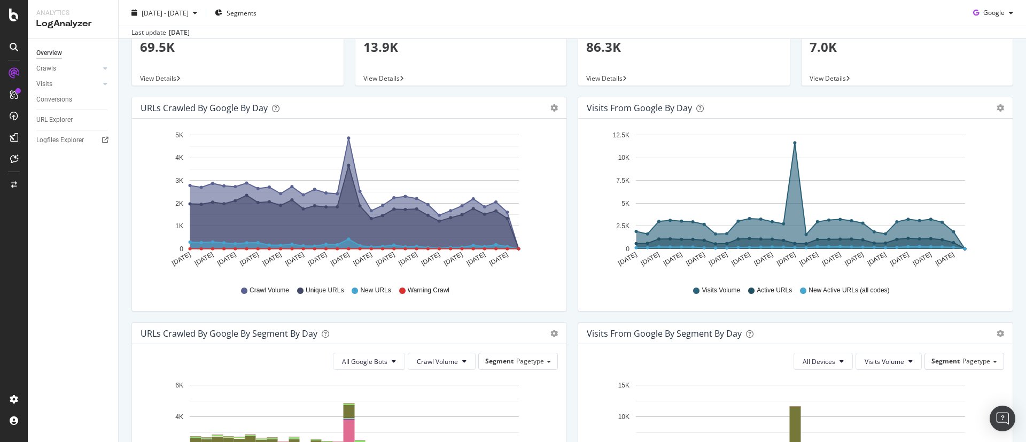
scroll to position [160, 0]
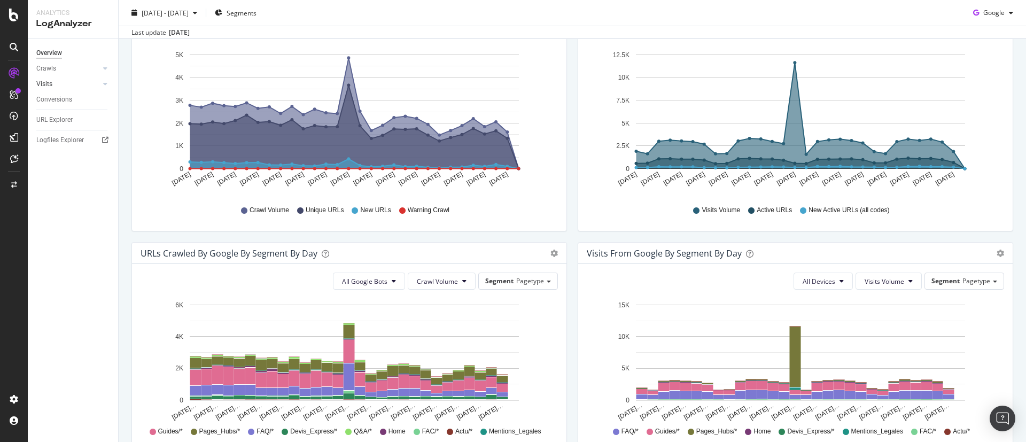
click at [68, 81] on link "Visits" at bounding box center [68, 84] width 64 height 11
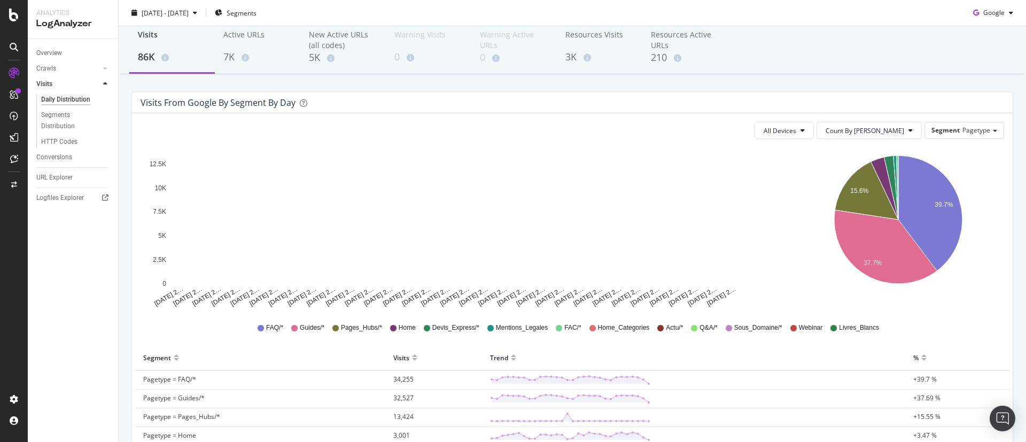
scroll to position [80, 0]
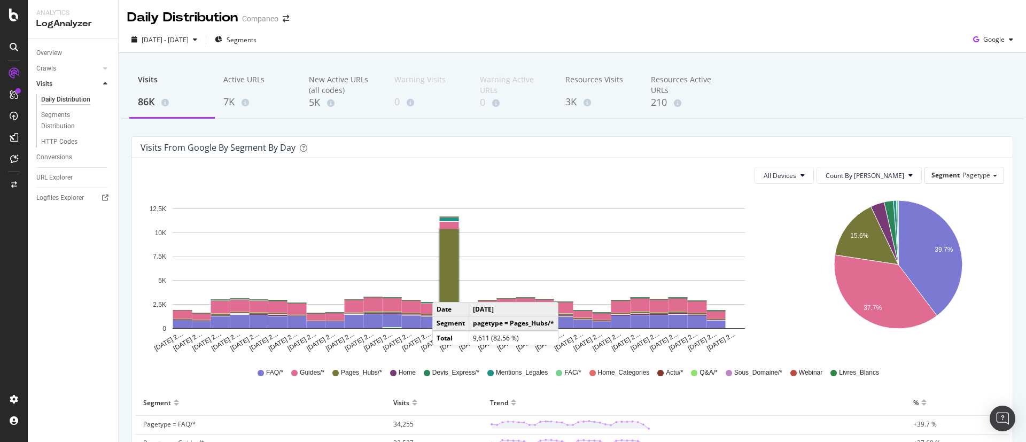
scroll to position [80, 0]
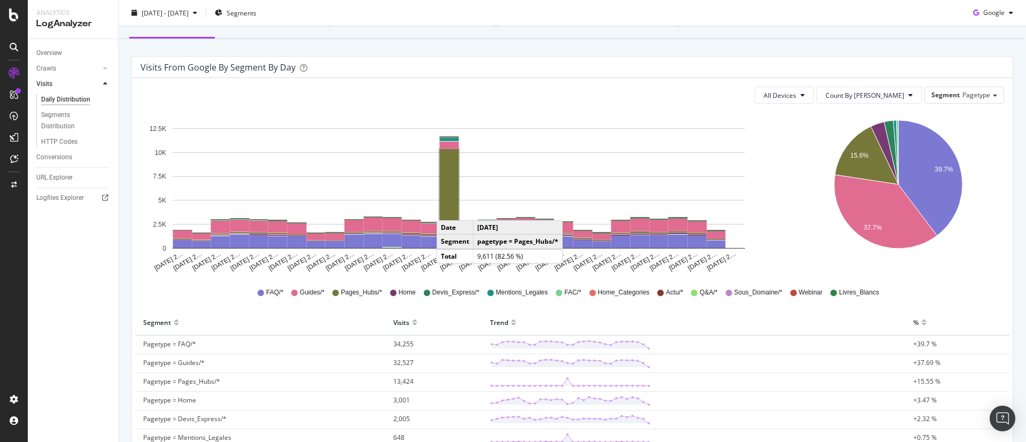
click at [447, 209] on rect "A chart." at bounding box center [449, 194] width 19 height 91
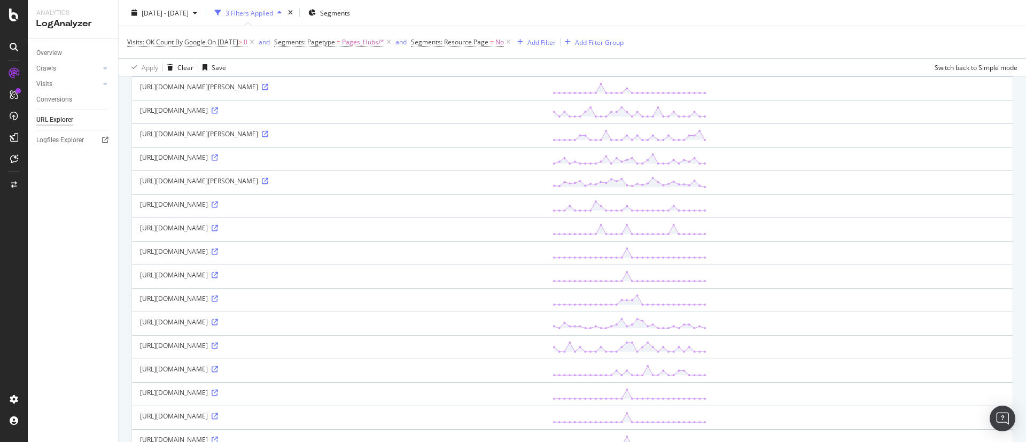
scroll to position [29, 0]
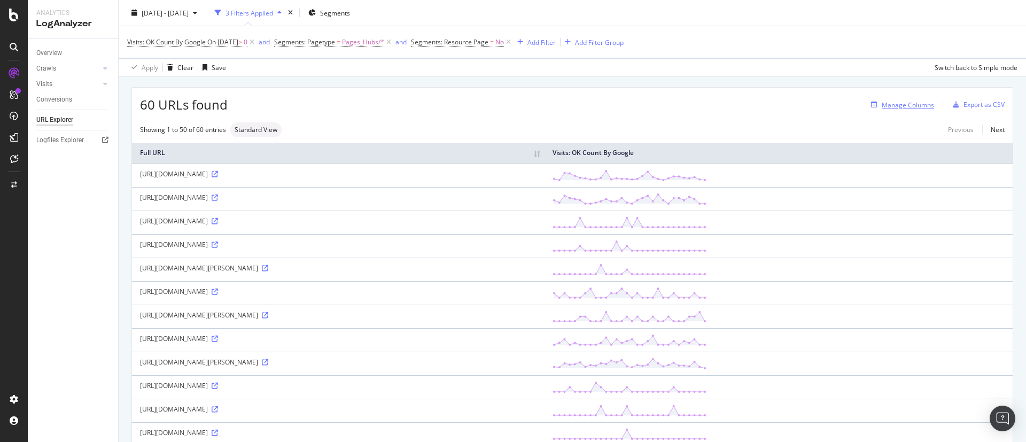
click at [891, 101] on div "Manage Columns" at bounding box center [908, 104] width 52 height 9
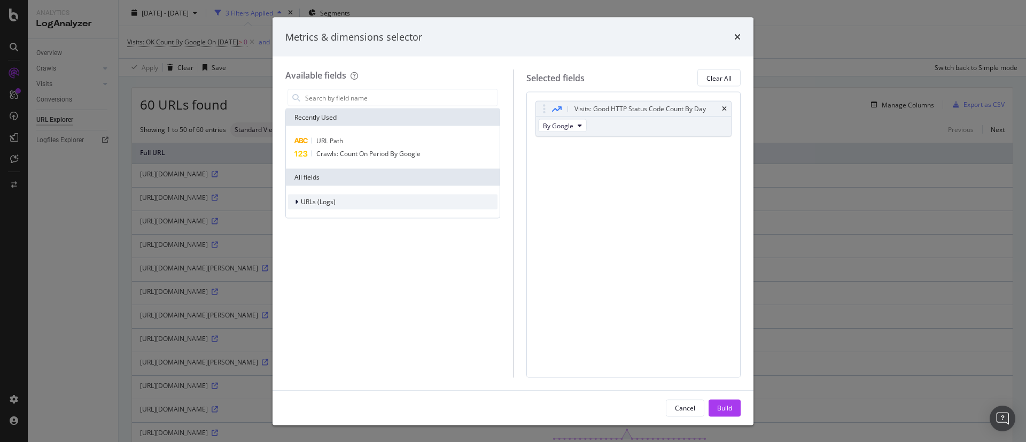
click at [316, 198] on span "URLs (Logs)" at bounding box center [318, 201] width 35 height 9
click at [314, 217] on span "URL Scheme" at bounding box center [325, 216] width 37 height 9
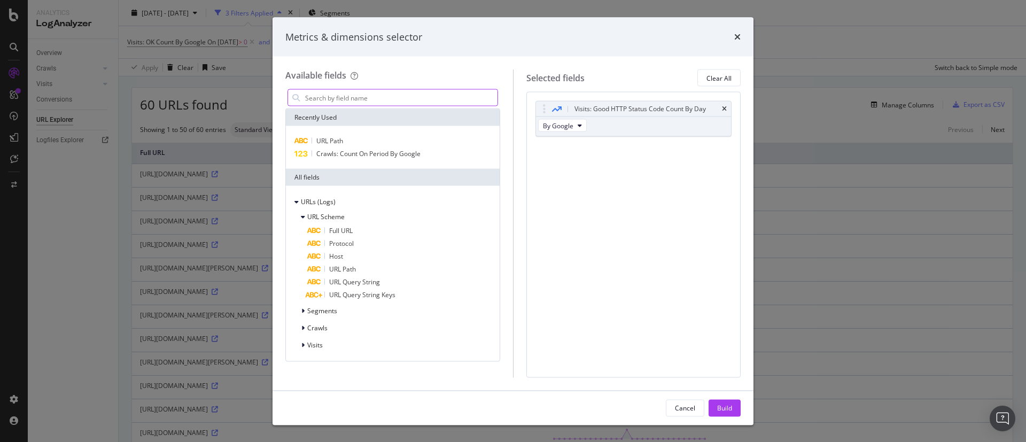
click at [327, 96] on input "modal" at bounding box center [400, 98] width 193 height 16
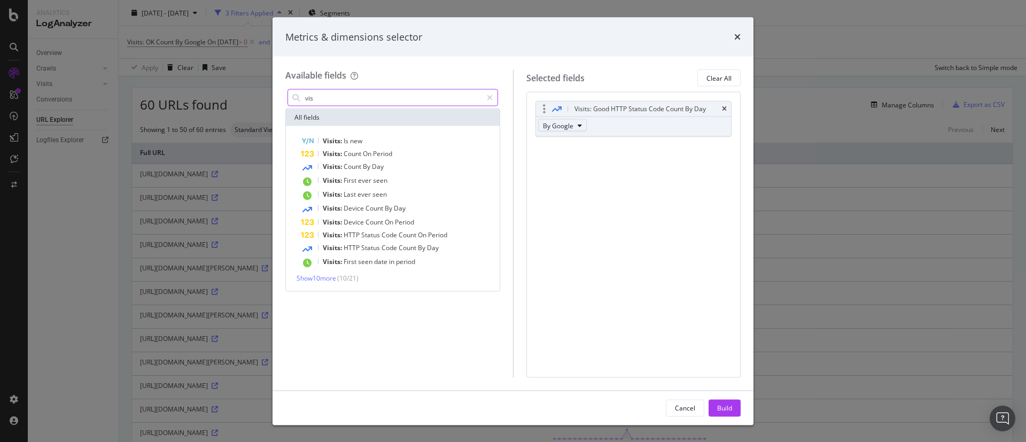
type input "vis"
click at [568, 129] on span "By Google" at bounding box center [558, 125] width 30 height 9
click at [365, 97] on input "vis" at bounding box center [393, 98] width 178 height 16
click at [492, 99] on icon "modal" at bounding box center [490, 97] width 6 height 7
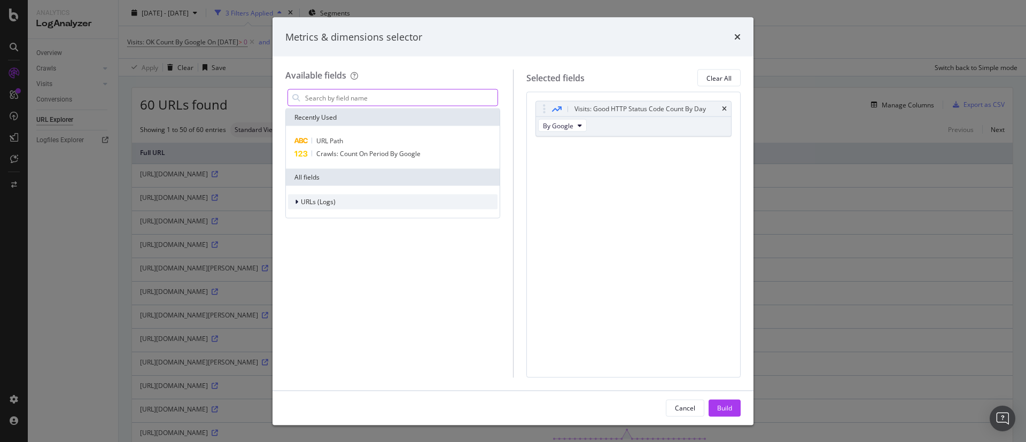
click at [316, 204] on span "URLs (Logs)" at bounding box center [318, 201] width 35 height 9
click at [316, 265] on span "Visits" at bounding box center [314, 267] width 15 height 9
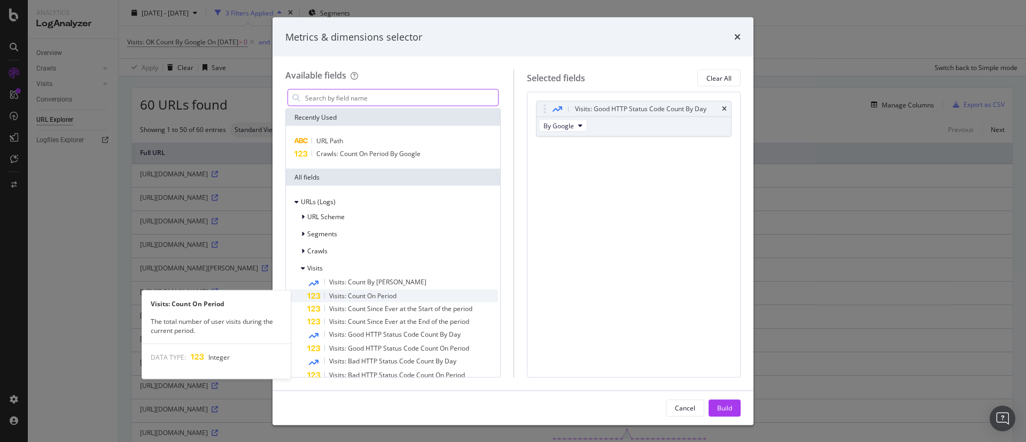
scroll to position [80, 0]
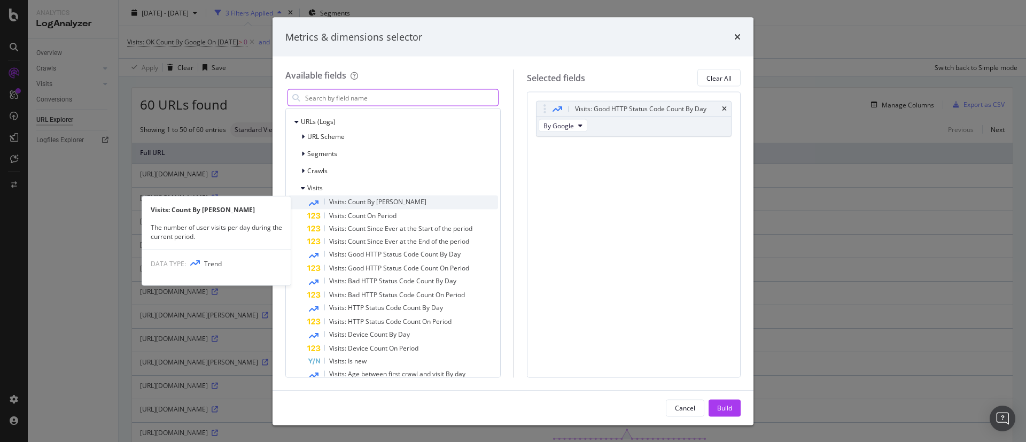
click at [379, 201] on span "Visits: Count By [PERSON_NAME]" at bounding box center [377, 201] width 97 height 9
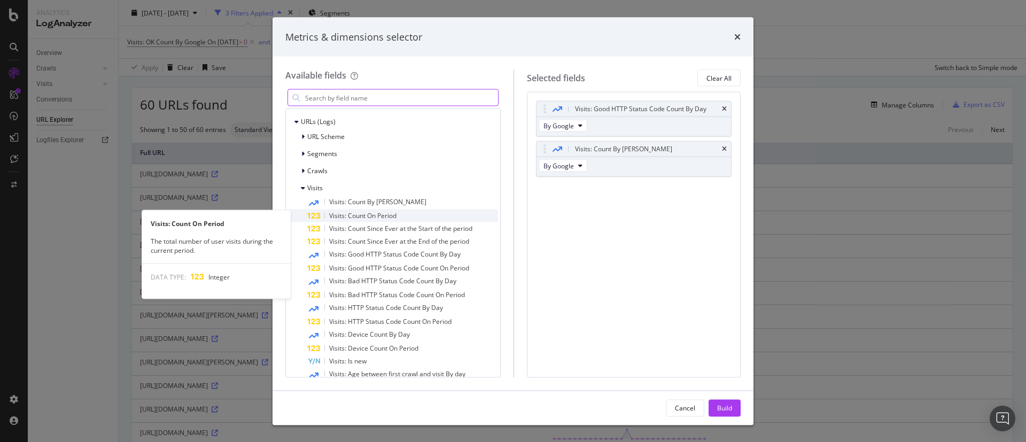
click at [361, 219] on span "Visits: Count On Period" at bounding box center [362, 215] width 67 height 9
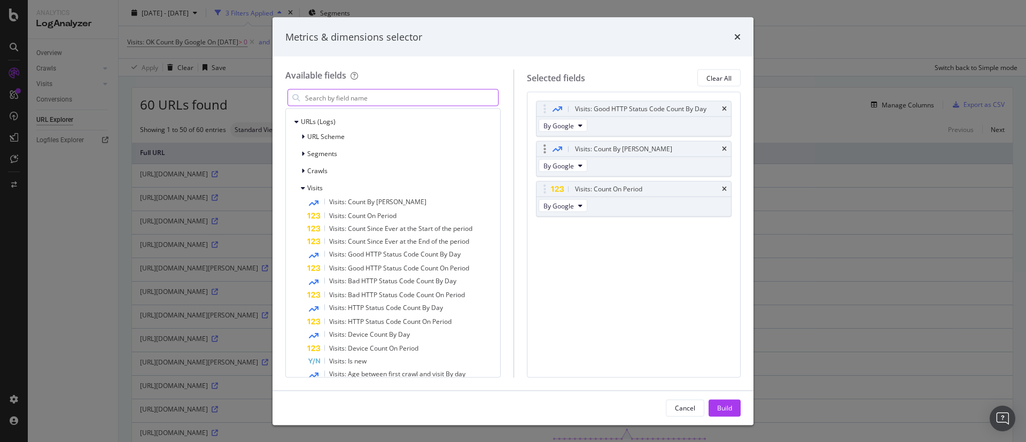
click at [720, 150] on div "Visits: Count By [PERSON_NAME]" at bounding box center [634, 149] width 195 height 15
click at [728, 148] on div "Visits: Count By [PERSON_NAME]" at bounding box center [634, 149] width 195 height 15
click at [726, 148] on icon "times" at bounding box center [724, 149] width 5 height 6
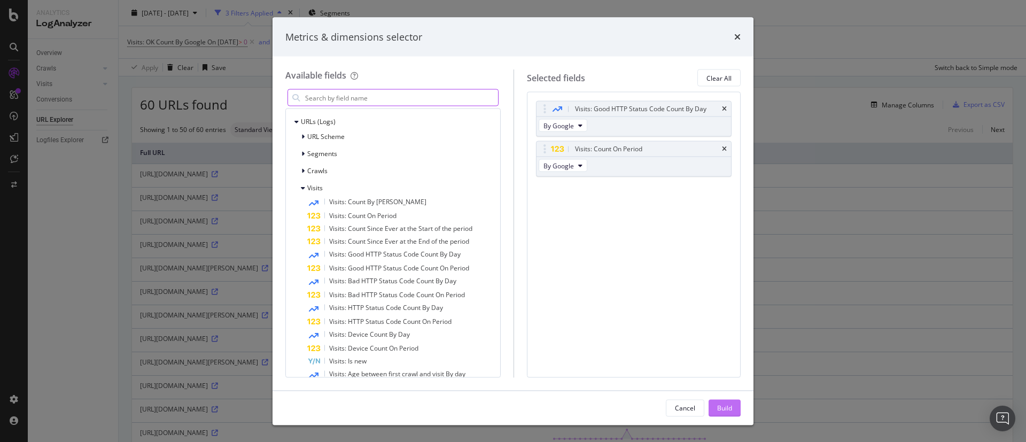
click at [726, 411] on div "Build" at bounding box center [724, 407] width 15 height 9
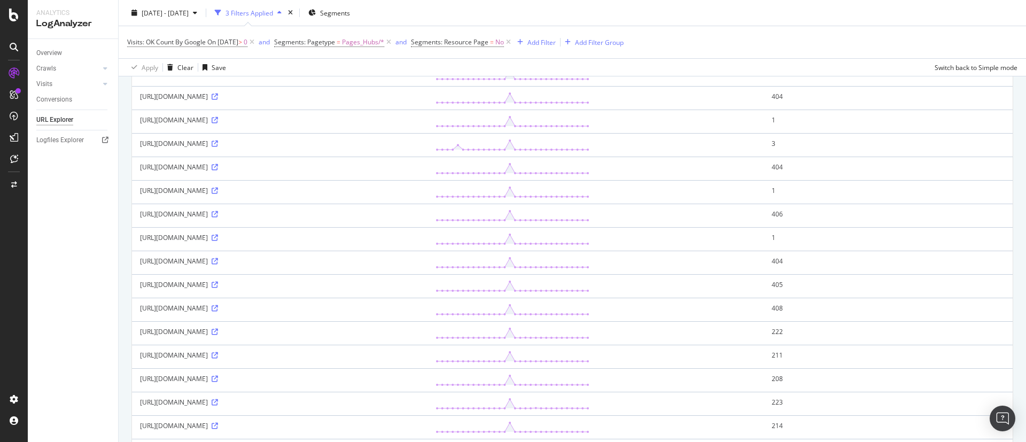
scroll to position [882, 0]
click at [218, 285] on icon at bounding box center [215, 285] width 6 height 6
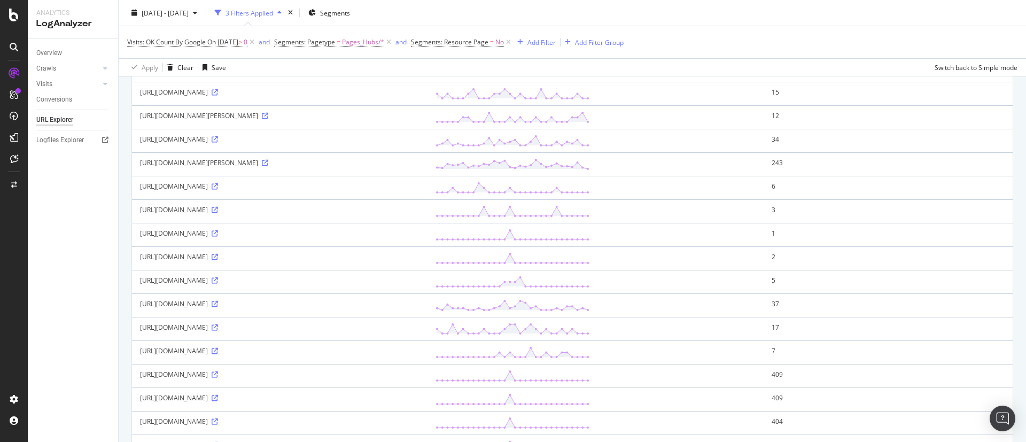
scroll to position [0, 0]
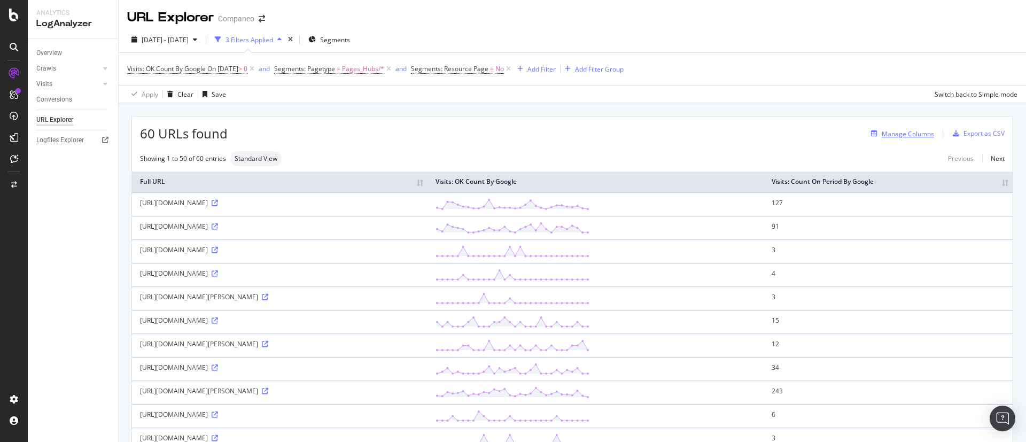
click at [910, 131] on div "Manage Columns" at bounding box center [908, 133] width 52 height 9
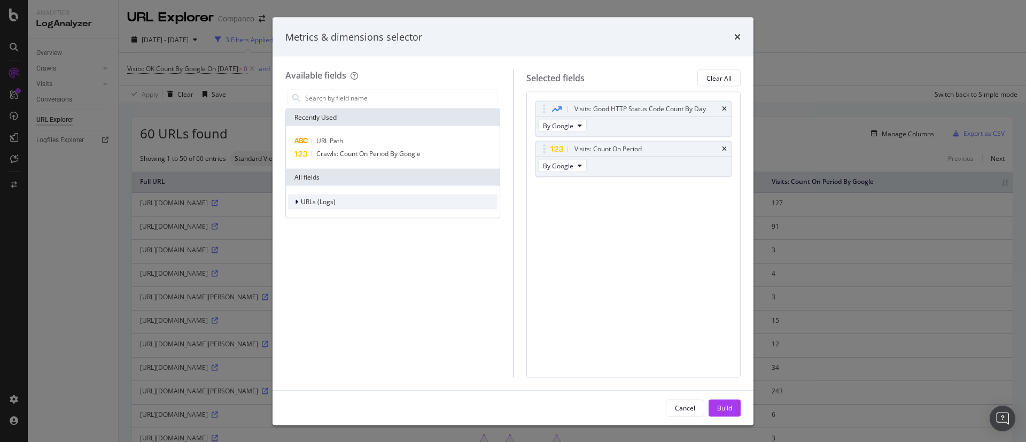
click at [310, 203] on span "URLs (Logs)" at bounding box center [318, 201] width 35 height 9
click at [313, 263] on span "Visits" at bounding box center [314, 267] width 15 height 9
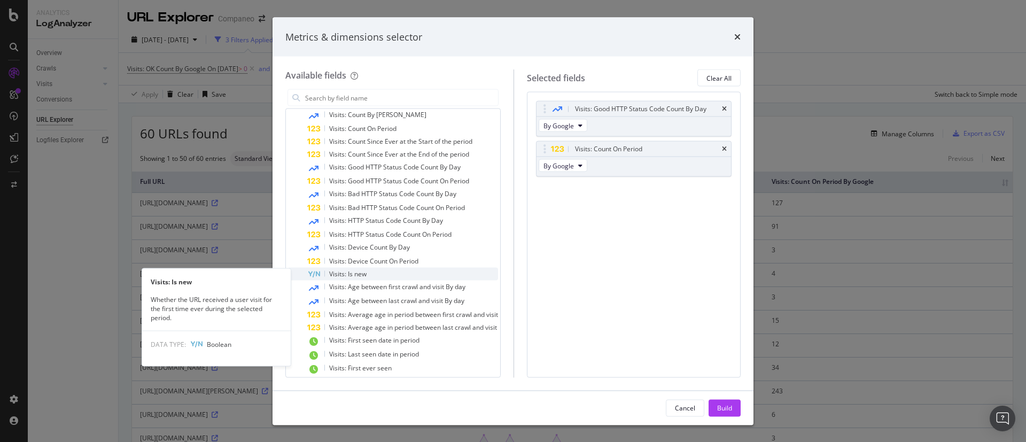
scroll to position [188, 0]
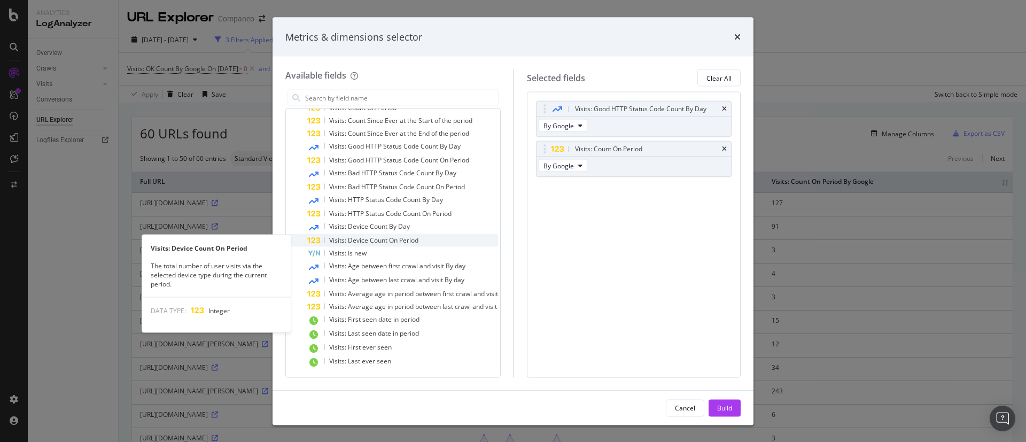
click at [340, 237] on span "Visits: Device Count On Period" at bounding box center [373, 240] width 89 height 9
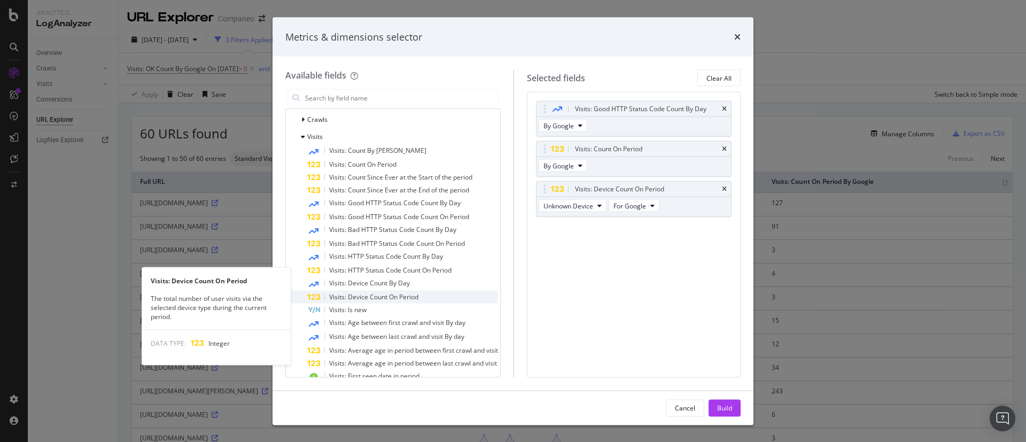
scroll to position [108, 0]
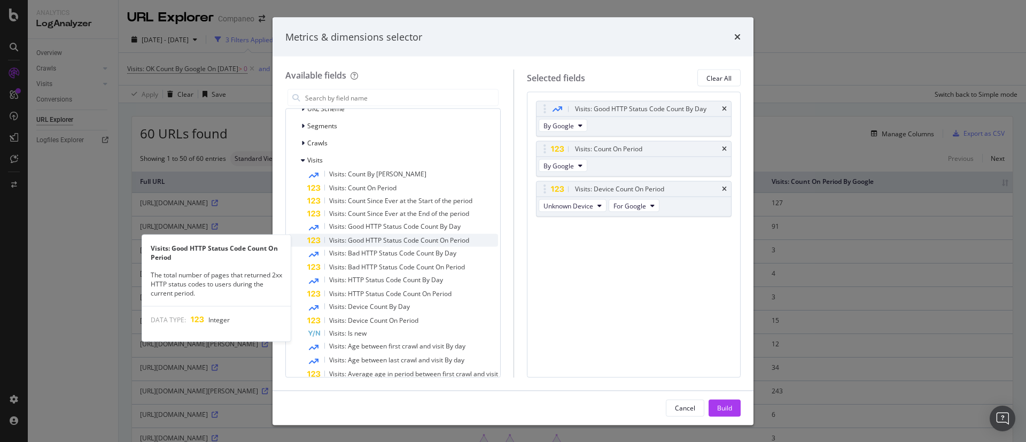
click at [354, 240] on span "Visits: Good HTTP Status Code Count On Period" at bounding box center [399, 240] width 140 height 9
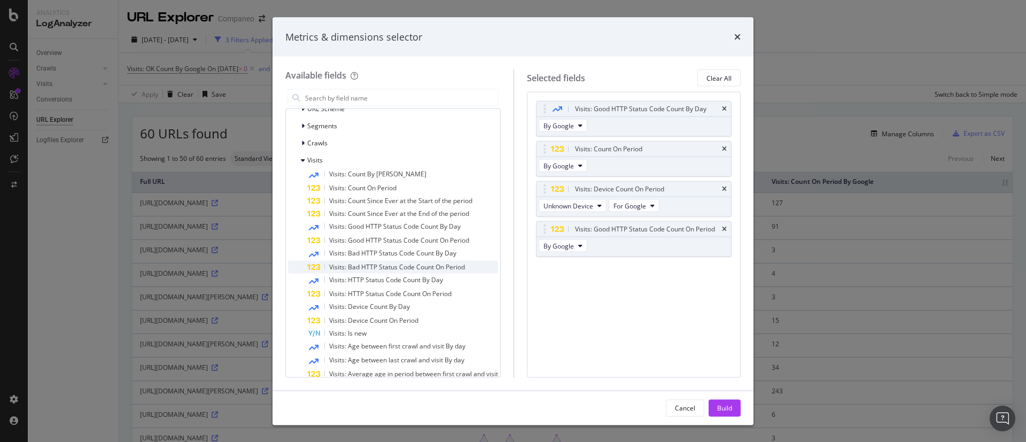
click at [351, 267] on span "Visits: Bad HTTP Status Code Count On Period" at bounding box center [397, 266] width 136 height 9
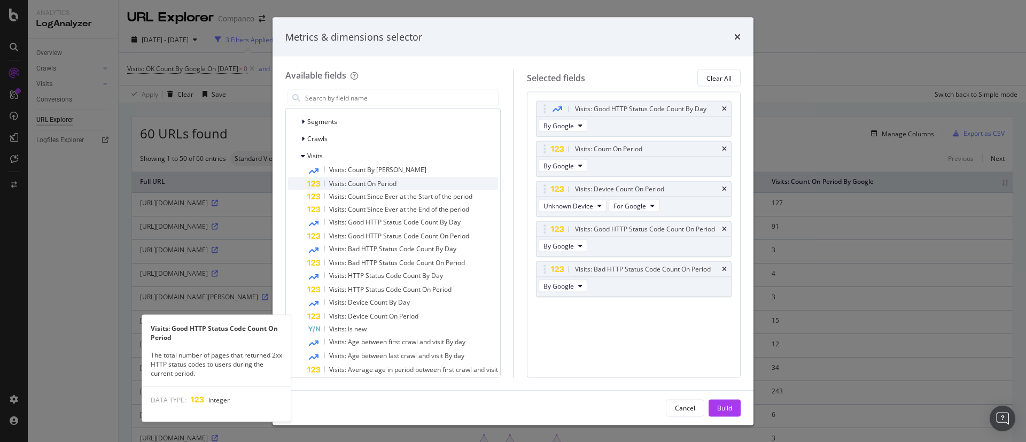
scroll to position [28, 0]
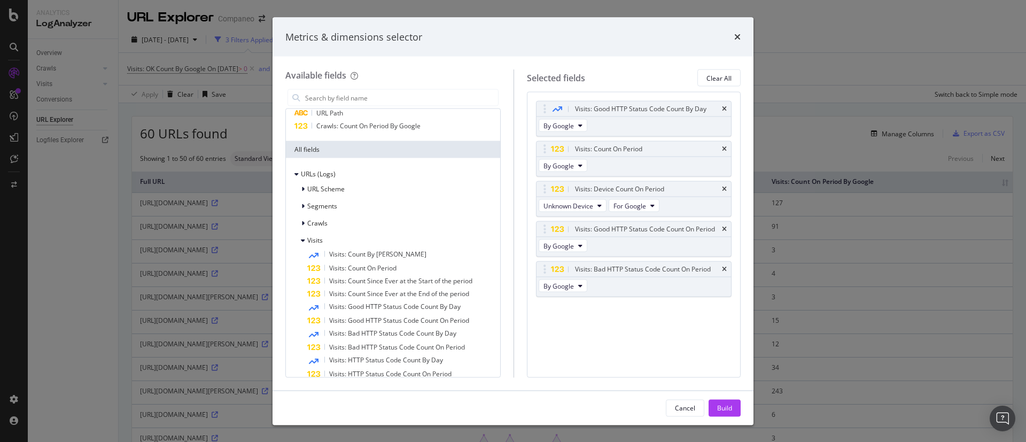
click at [723, 401] on div "Build" at bounding box center [724, 408] width 15 height 16
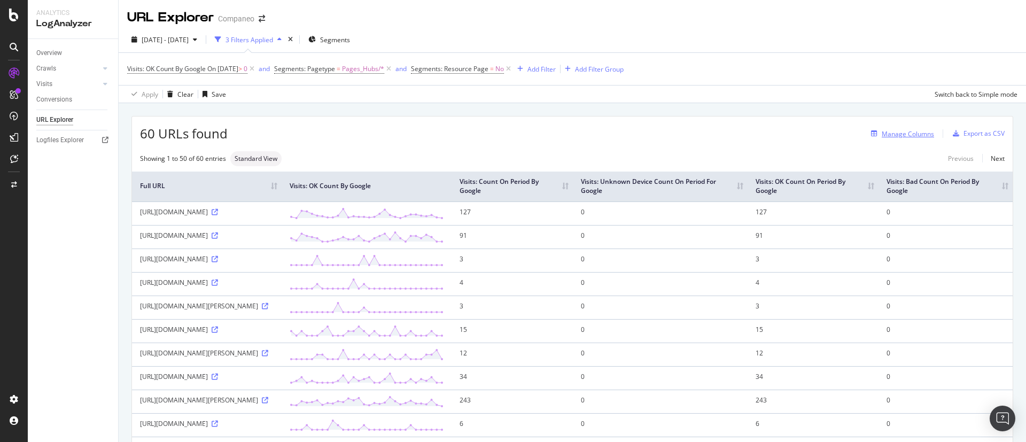
click at [906, 133] on div "Manage Columns" at bounding box center [908, 133] width 52 height 9
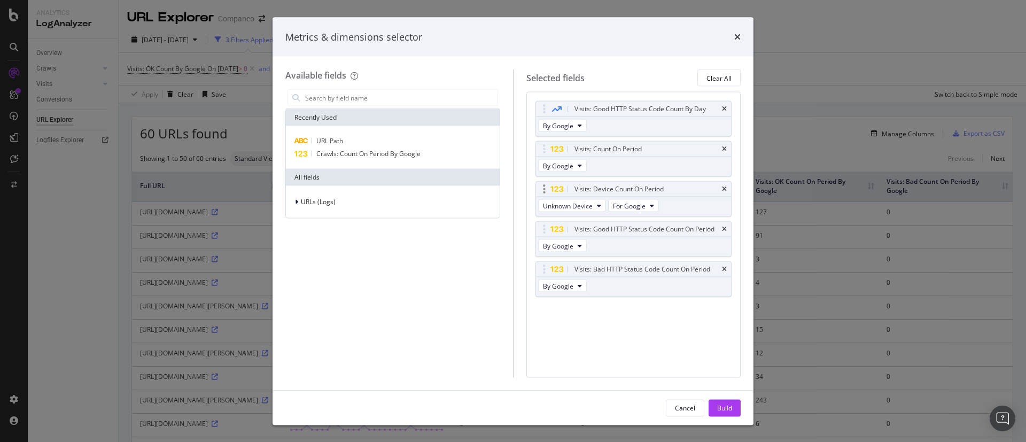
click at [727, 189] on div "Visits: Device Count On Period" at bounding box center [634, 189] width 196 height 15
click at [296, 204] on icon "modal" at bounding box center [296, 202] width 3 height 6
click at [304, 266] on icon "modal" at bounding box center [302, 268] width 3 height 6
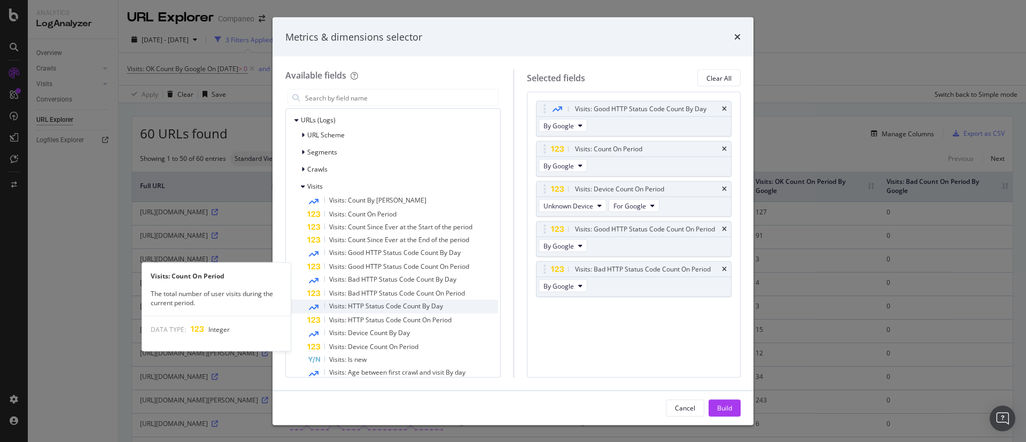
scroll to position [28, 0]
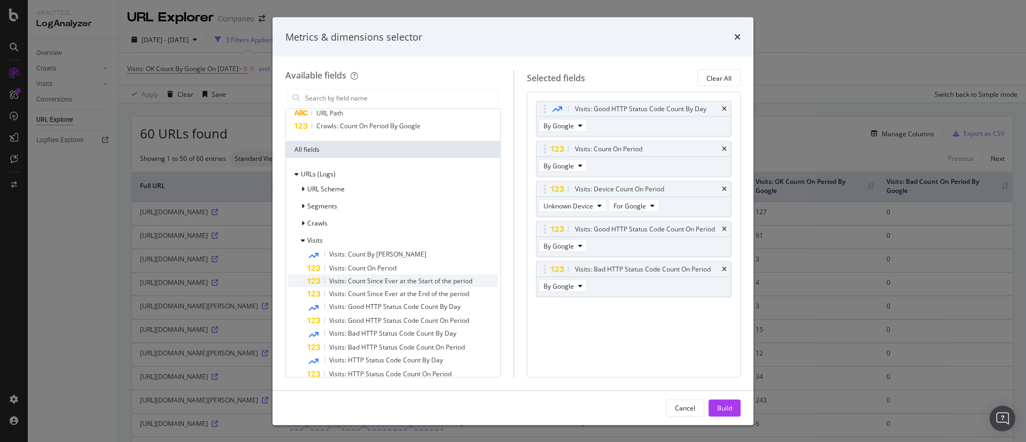
click at [352, 282] on span "Visits: Count Since Ever at the Start of the period" at bounding box center [400, 280] width 143 height 9
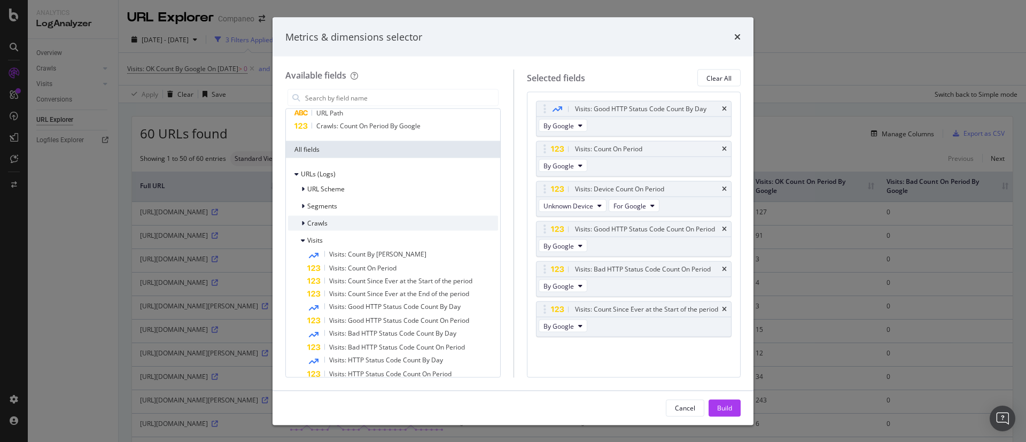
click at [310, 229] on div "Crawls" at bounding box center [393, 223] width 210 height 15
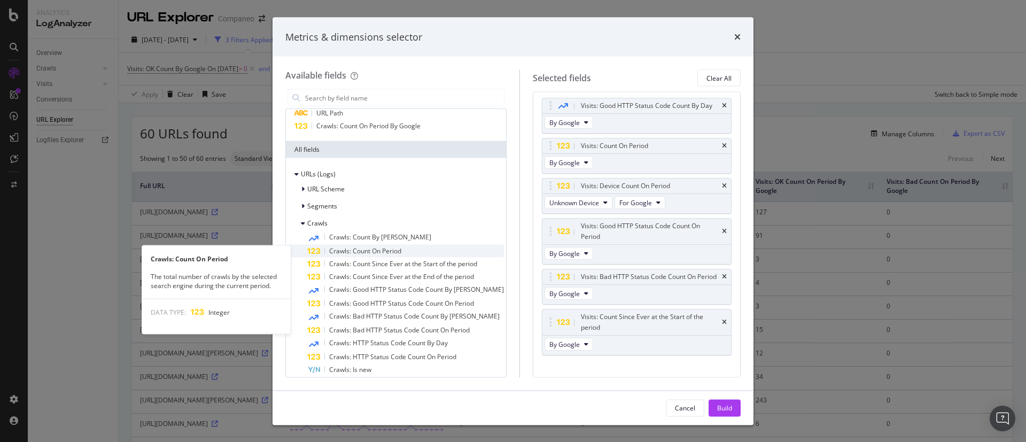
click at [379, 253] on span "Crawls: Count On Period" at bounding box center [365, 250] width 72 height 9
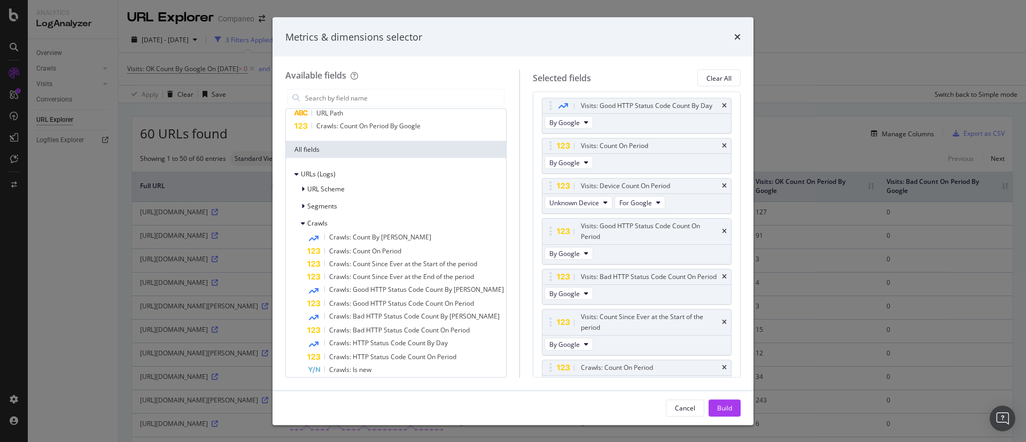
scroll to position [43, 0]
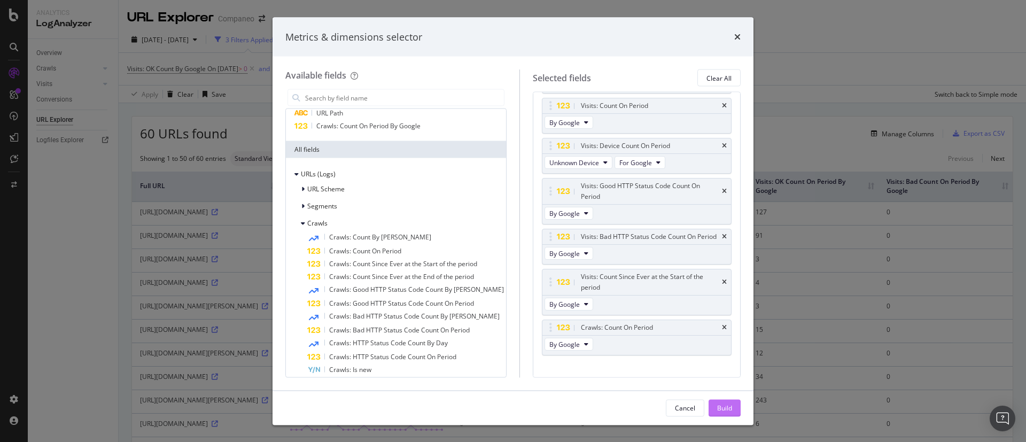
click at [728, 402] on div "Build" at bounding box center [724, 408] width 15 height 16
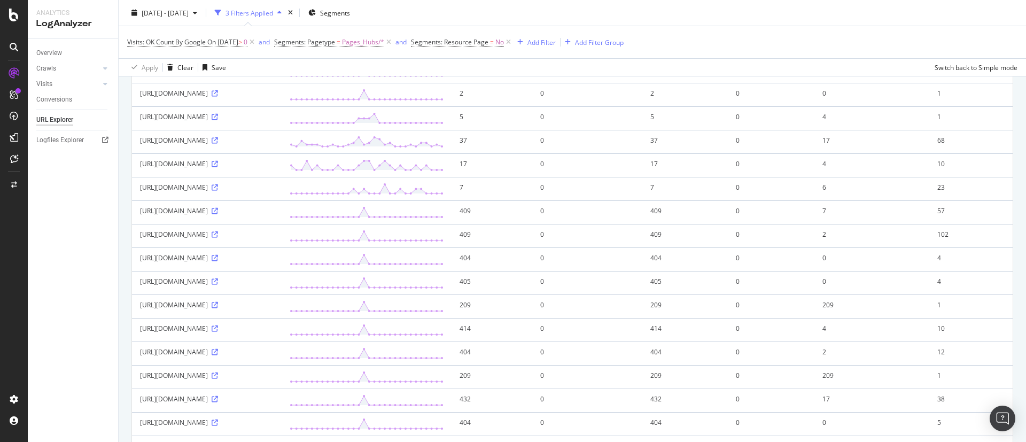
scroll to position [160, 0]
